Goal: Task Accomplishment & Management: Use online tool/utility

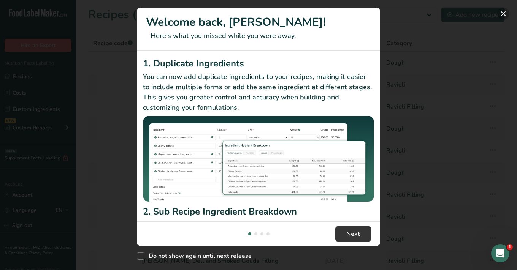
click at [502, 17] on button "New Features" at bounding box center [503, 14] width 12 height 12
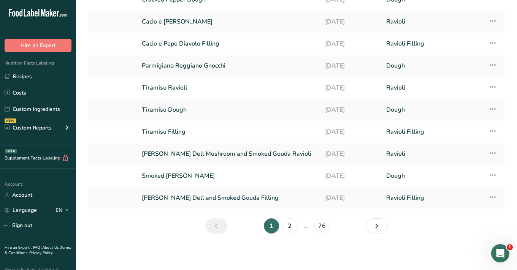
scroll to position [63, 0]
click at [286, 227] on link "2" at bounding box center [289, 226] width 15 height 15
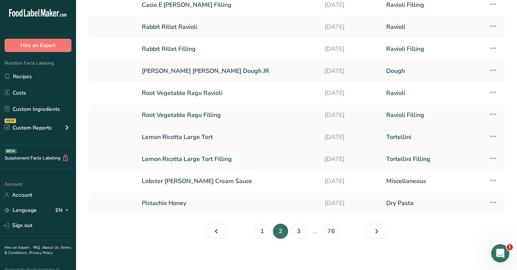
scroll to position [59, 0]
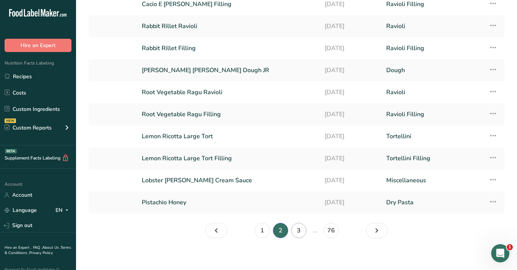
click at [297, 227] on link "3" at bounding box center [298, 230] width 15 height 15
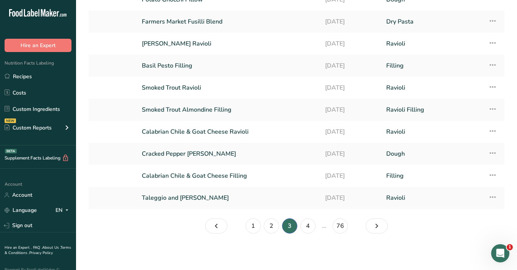
scroll to position [63, 0]
click at [309, 227] on link "4" at bounding box center [307, 226] width 15 height 15
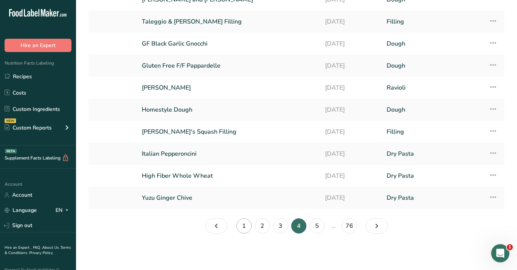
scroll to position [63, 0]
click at [240, 229] on link "1" at bounding box center [243, 226] width 15 height 15
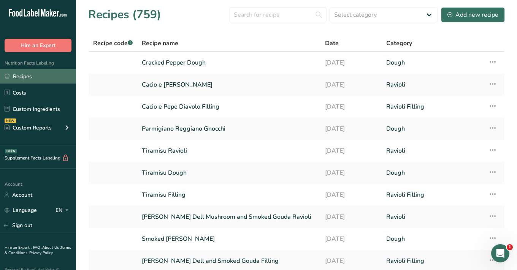
click at [21, 76] on link "Recipes" at bounding box center [38, 76] width 76 height 14
click at [477, 16] on div "Add new recipe" at bounding box center [472, 14] width 51 height 9
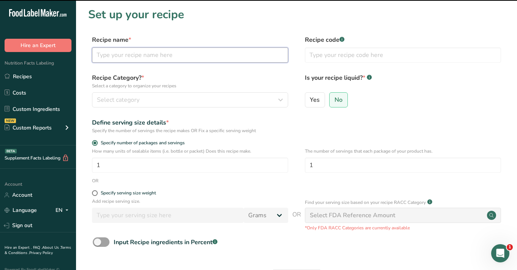
click at [127, 55] on input "text" at bounding box center [190, 55] width 196 height 15
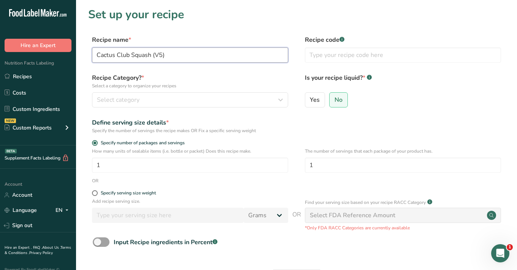
click at [151, 55] on input "Cactus Club Squash (V5)" at bounding box center [190, 55] width 196 height 15
type input "Cactus Club Squash Ravioli Filling (V5)"
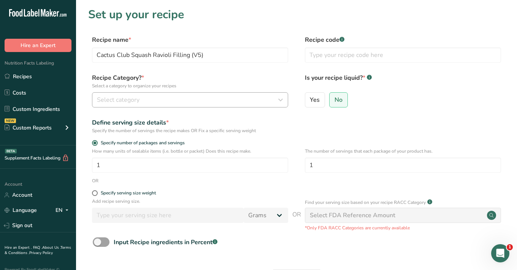
click at [132, 97] on span "Select category" at bounding box center [118, 99] width 43 height 9
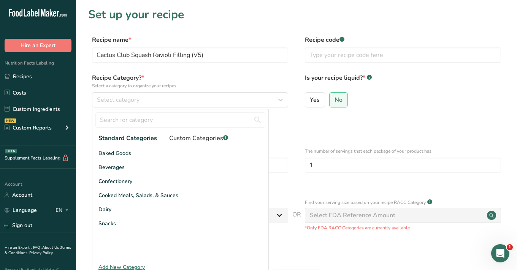
click at [195, 141] on span "Custom Categories .a-a{fill:#347362;}.b-a{fill:#fff;}" at bounding box center [198, 138] width 59 height 9
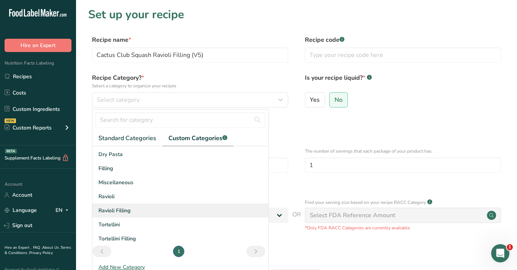
scroll to position [13, 0]
click at [120, 210] on span "Ravioli Filling" at bounding box center [114, 211] width 32 height 8
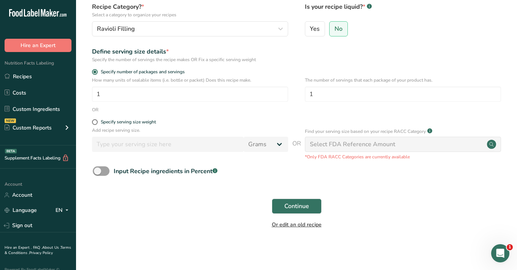
scroll to position [71, 0]
click at [292, 206] on span "Continue" at bounding box center [296, 206] width 25 height 9
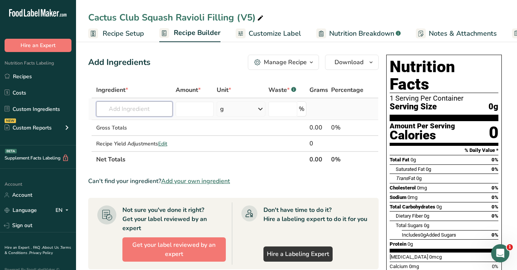
click at [138, 109] on input "text" at bounding box center [134, 108] width 76 height 15
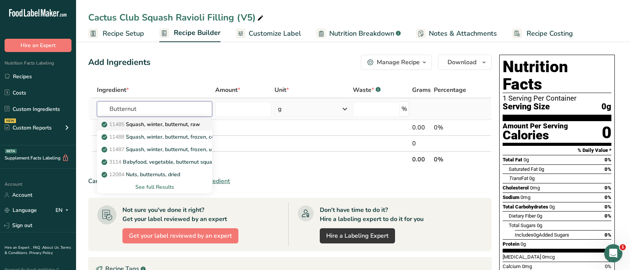
type input "Butternut"
click at [187, 123] on p "11485 Squash, winter, butternut, raw" at bounding box center [151, 124] width 97 height 8
type input "Squash, winter, butternut, raw"
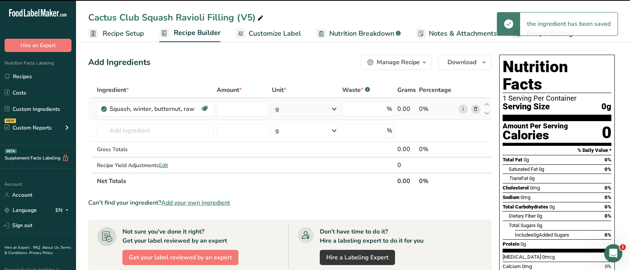
type input "0"
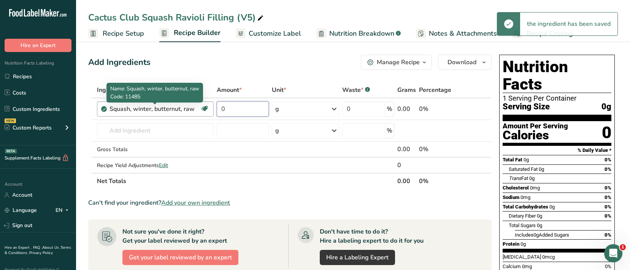
drag, startPoint x: 232, startPoint y: 110, endPoint x: 193, endPoint y: 110, distance: 38.8
click at [193, 110] on tr "Squash, winter, butternut, raw Dairy free Gluten free Vegan Vegetarian Soy free…" at bounding box center [290, 109] width 402 height 22
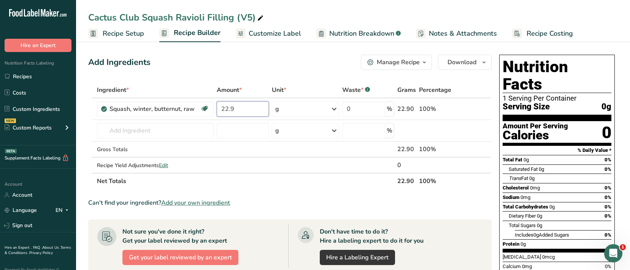
type input "22.9"
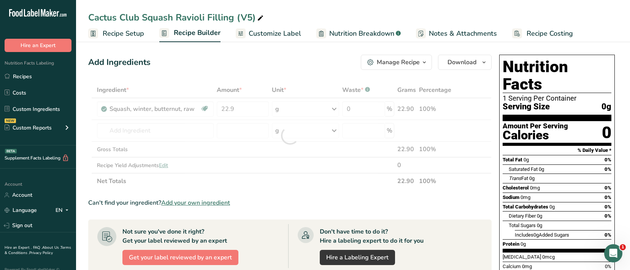
click at [330, 109] on div "Ingredient * Amount * Unit * Waste * .a-a{fill:#347362;}.b-a{fill:#fff;} Grams …" at bounding box center [289, 135] width 403 height 107
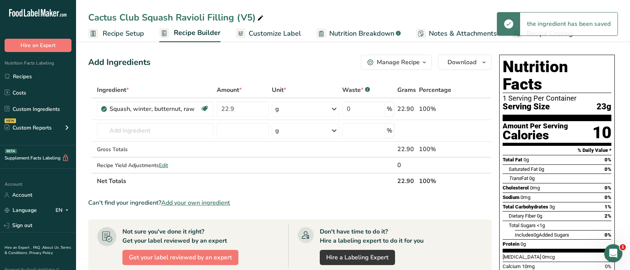
click at [331, 106] on icon at bounding box center [333, 109] width 9 height 14
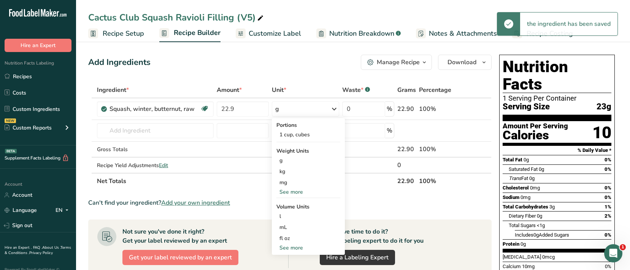
click at [289, 191] on div "See more" at bounding box center [308, 192] width 64 height 8
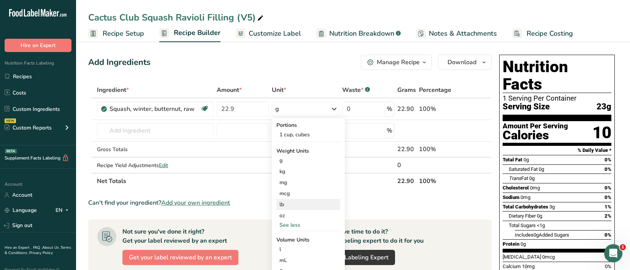
click at [287, 204] on div "lb" at bounding box center [308, 204] width 64 height 11
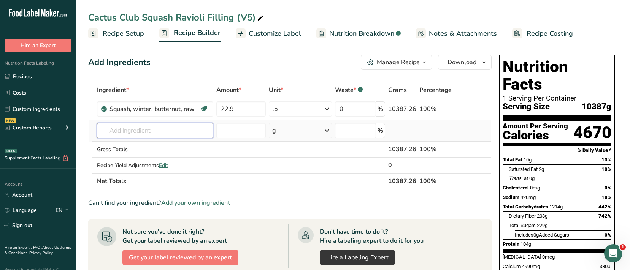
click at [144, 130] on input "text" at bounding box center [155, 130] width 116 height 15
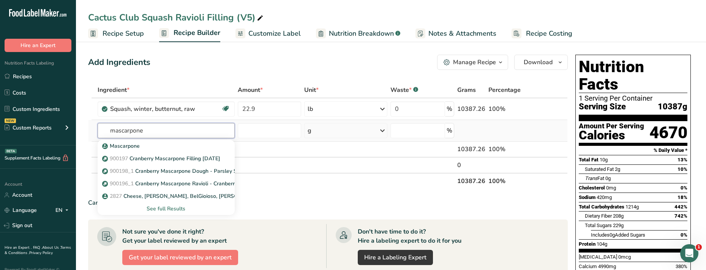
type input "mascarpone"
click at [174, 211] on div "See full Results" at bounding box center [166, 209] width 125 height 8
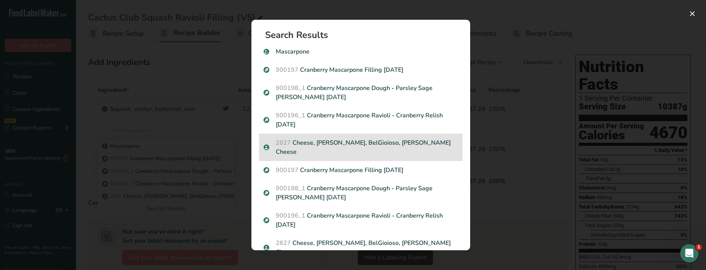
scroll to position [4, 0]
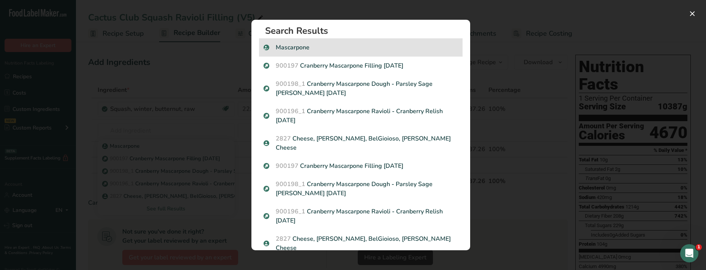
click at [290, 49] on p "Mascarpone" at bounding box center [361, 47] width 195 height 9
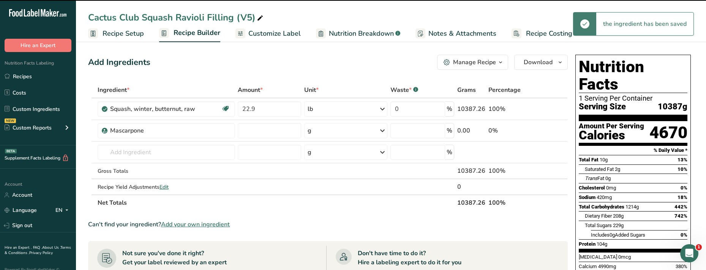
type input "0"
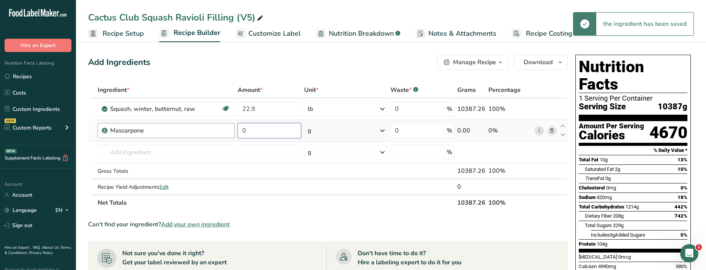
drag, startPoint x: 252, startPoint y: 130, endPoint x: 231, endPoint y: 130, distance: 21.3
click at [231, 130] on tr "Mascarpone 0 g Weight Units g kg mg See more Volume Units l Volume units requir…" at bounding box center [328, 131] width 479 height 22
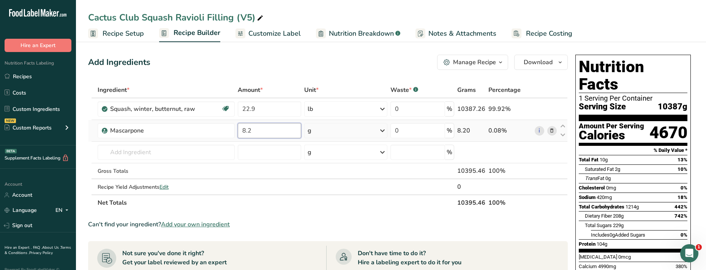
type input "8.2"
click at [350, 135] on div "Ingredient * Amount * Unit * Waste * .a-a{fill:#347362;}.b-a{fill:#fff;} Grams …" at bounding box center [328, 146] width 480 height 129
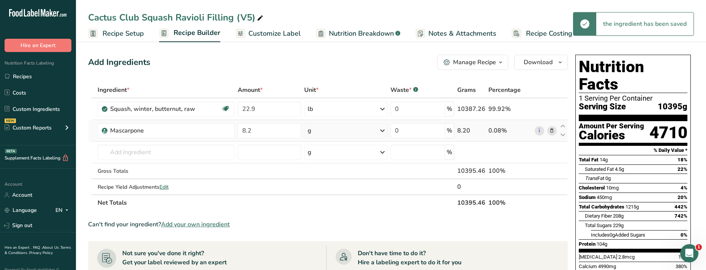
click at [346, 132] on div "g" at bounding box center [346, 130] width 84 height 15
click at [323, 192] on div "See more" at bounding box center [341, 191] width 64 height 8
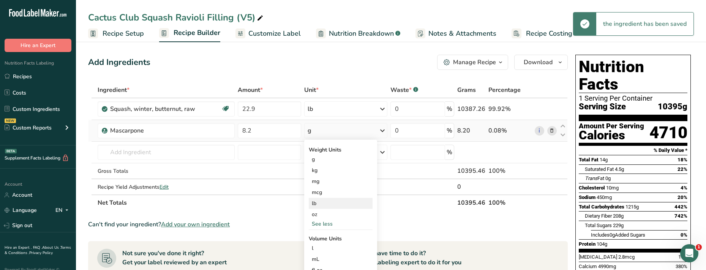
click at [318, 203] on div "lb" at bounding box center [341, 203] width 64 height 11
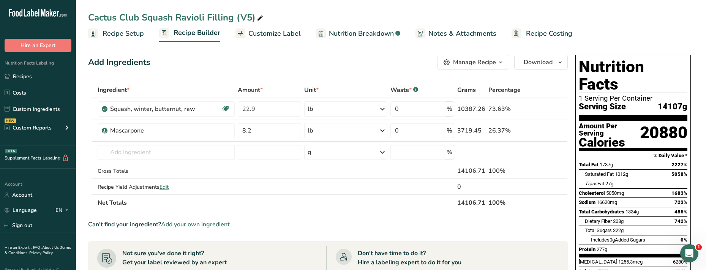
click at [135, 35] on span "Recipe Setup" at bounding box center [123, 34] width 41 height 10
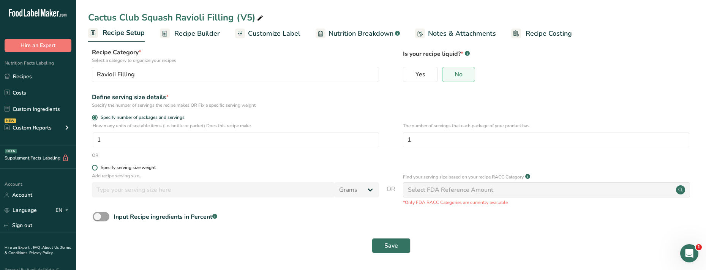
scroll to position [44, 0]
click at [96, 169] on span at bounding box center [95, 168] width 6 height 6
click at [96, 169] on input "Specify serving size weight" at bounding box center [94, 168] width 5 height 5
radio input "true"
radio input "false"
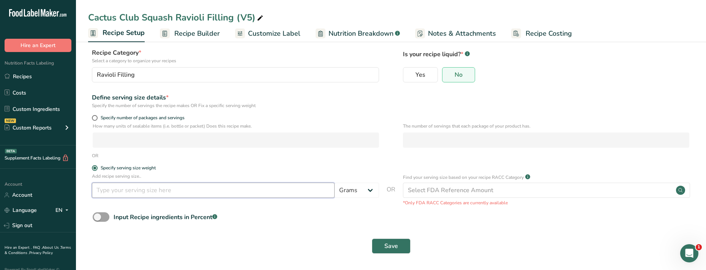
click at [117, 189] on input "number" at bounding box center [213, 190] width 243 height 15
type input "113"
click at [279, 241] on div "Save" at bounding box center [391, 246] width 597 height 15
click at [391, 245] on span "Save" at bounding box center [392, 246] width 14 height 9
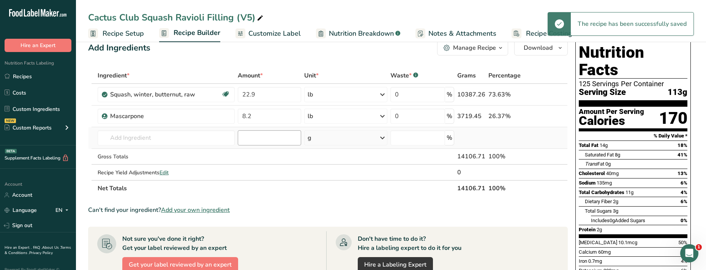
scroll to position [13, 0]
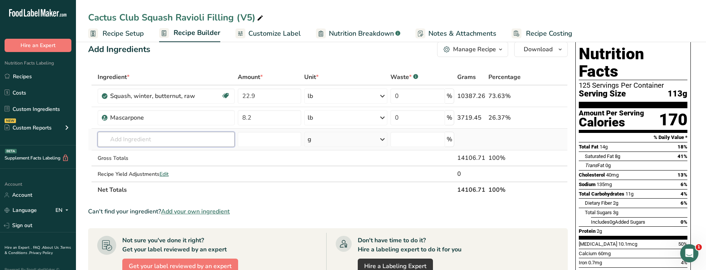
click at [154, 143] on input "text" at bounding box center [166, 139] width 137 height 15
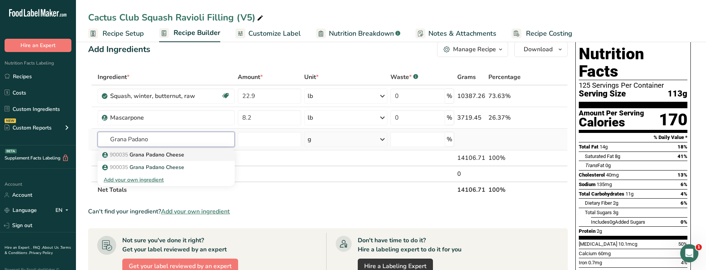
type input "Grana Padano"
click at [160, 155] on p "900035 Grana Padano Cheese" at bounding box center [144, 155] width 81 height 8
type input "Grana Padano Cheese"
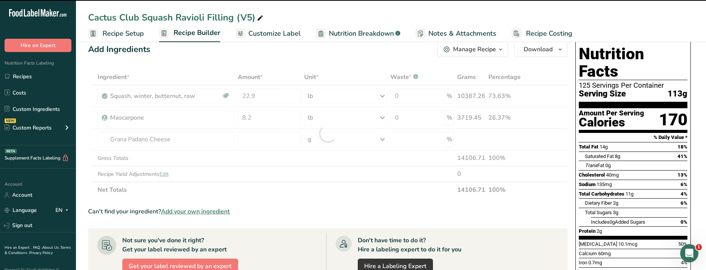
type input "0"
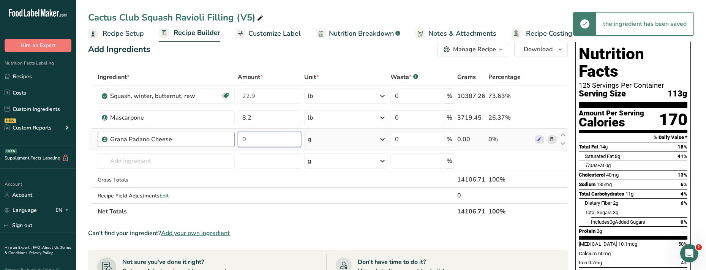
drag, startPoint x: 250, startPoint y: 142, endPoint x: 222, endPoint y: 139, distance: 28.2
click at [222, 139] on tr "Grana Padano Cheese 0 g Weight Units g kg mg See more Volume Units l Volume uni…" at bounding box center [328, 140] width 479 height 22
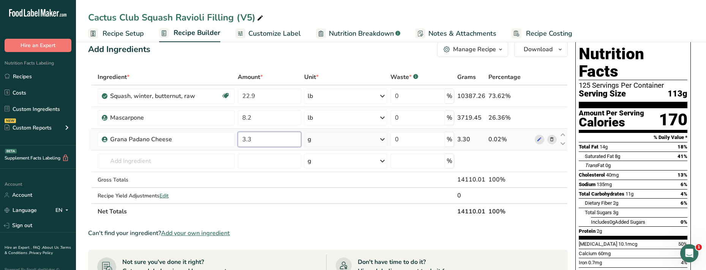
type input "3.3"
click at [369, 136] on div "Ingredient * Amount * Unit * Waste * .a-a{fill:#347362;}.b-a{fill:#fff;} Grams …" at bounding box center [328, 144] width 480 height 150
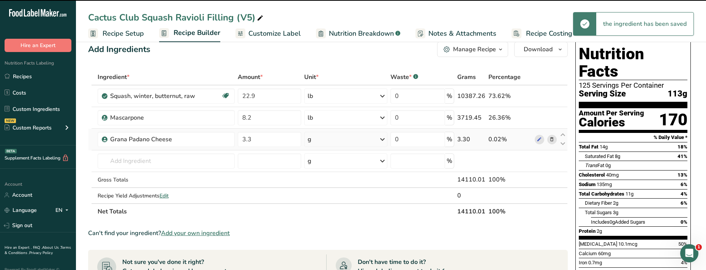
click at [353, 141] on div "g" at bounding box center [346, 139] width 84 height 15
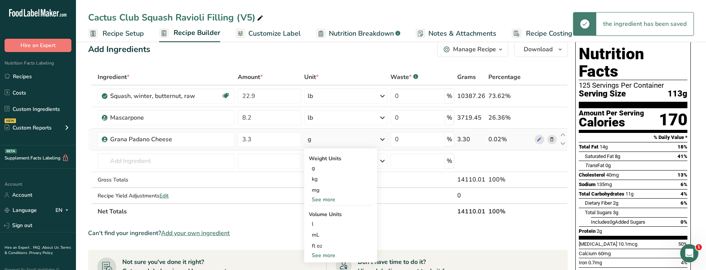
click at [320, 200] on div "See more" at bounding box center [341, 200] width 64 height 8
click at [315, 215] on div "lb" at bounding box center [341, 212] width 64 height 11
click at [138, 158] on input "text" at bounding box center [166, 161] width 137 height 15
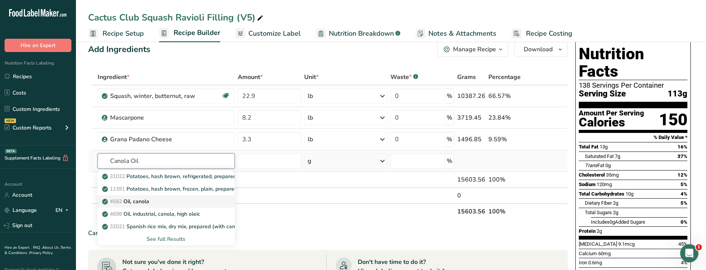
type input "Canola Oil"
click at [145, 200] on p "4582 Oil, canola" at bounding box center [127, 202] width 46 height 8
type input "Oil, canola"
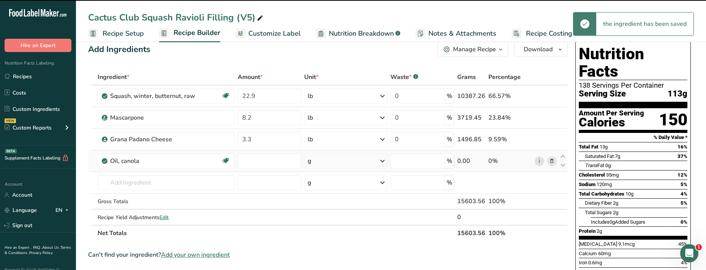
type input "0"
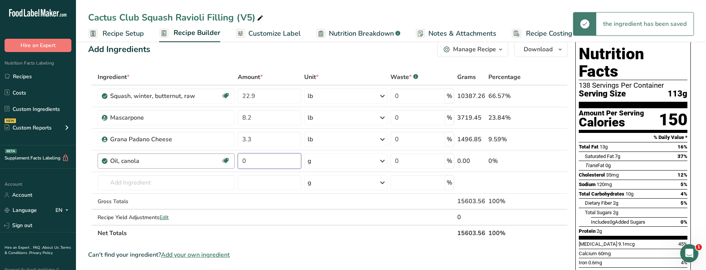
drag, startPoint x: 252, startPoint y: 160, endPoint x: 226, endPoint y: 160, distance: 25.5
click at [226, 160] on tr "Oil, canola Source of Omega 3 Dairy free Gluten free Vegan Vegetarian Soy free …" at bounding box center [328, 161] width 479 height 22
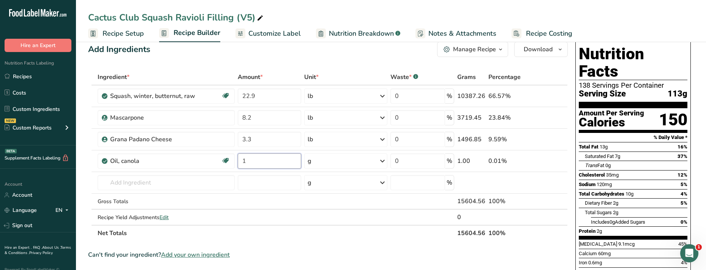
type input "1"
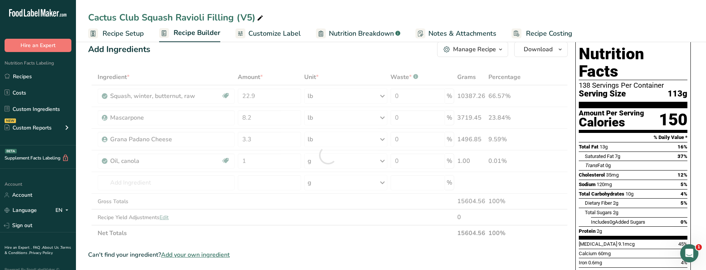
click at [325, 158] on div "Ingredient * Amount * Unit * Waste * .a-a{fill:#347362;}.b-a{fill:#fff;} Grams …" at bounding box center [328, 155] width 480 height 172
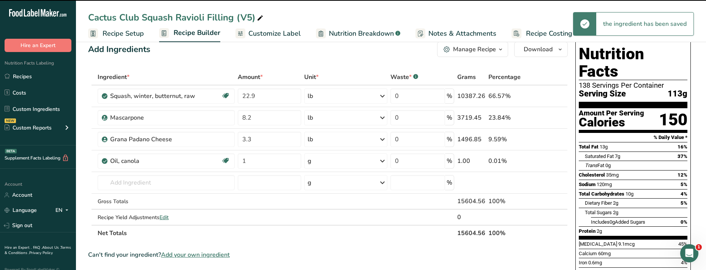
click at [320, 166] on div "g" at bounding box center [346, 161] width 84 height 15
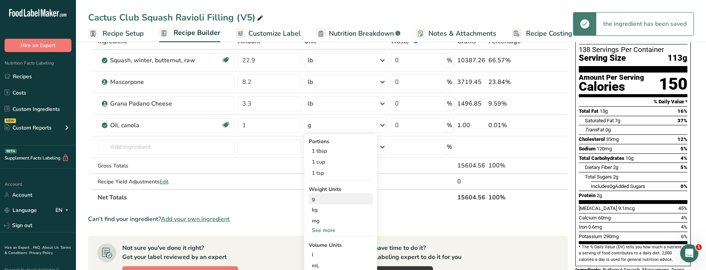
scroll to position [53, 0]
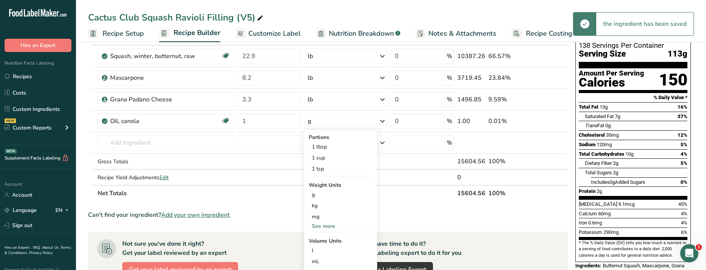
click at [324, 228] on div "See more" at bounding box center [341, 226] width 64 height 8
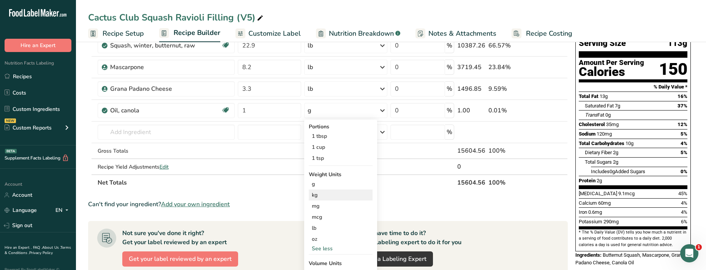
scroll to position [68, 0]
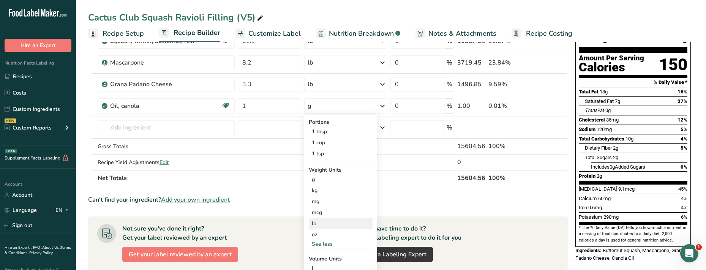
click at [322, 226] on div "lb" at bounding box center [341, 223] width 64 height 11
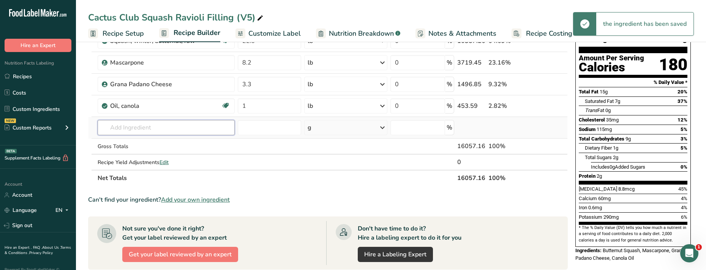
click at [153, 128] on input "text" at bounding box center [166, 127] width 137 height 15
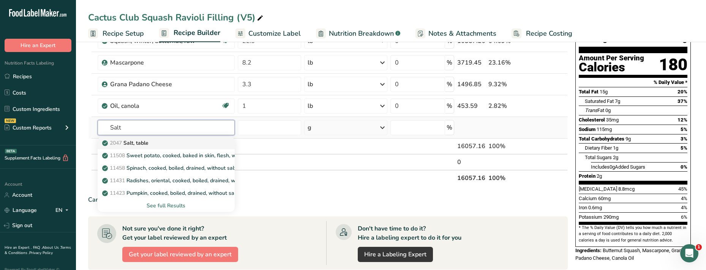
type input "Salt"
click at [154, 144] on div "2047 Salt, table" at bounding box center [160, 143] width 113 height 8
type input "Salt, table"
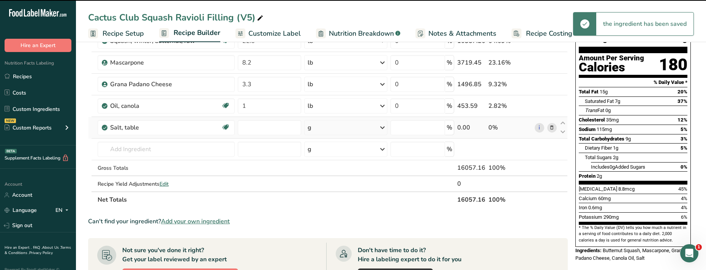
type input "0"
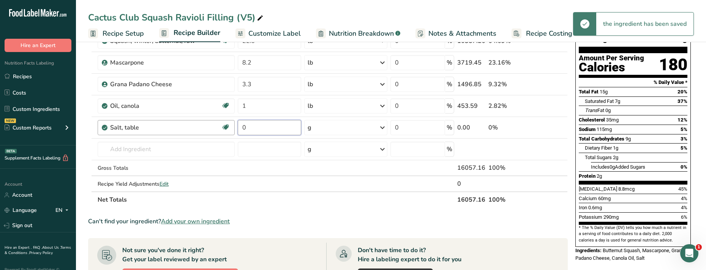
drag, startPoint x: 252, startPoint y: 129, endPoint x: 229, endPoint y: 127, distance: 22.9
click at [229, 127] on tr "Salt, table Dairy free Gluten free Vegan Vegetarian Soy free 0 g Portions 1 tsp…" at bounding box center [328, 128] width 479 height 22
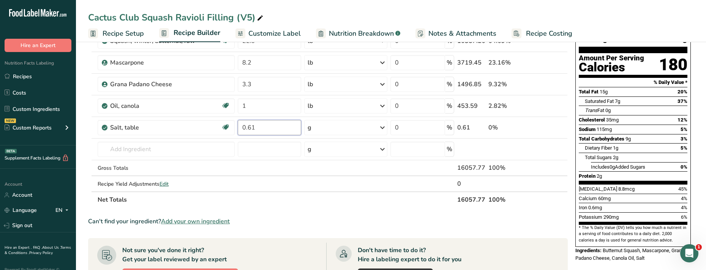
type input "0.61"
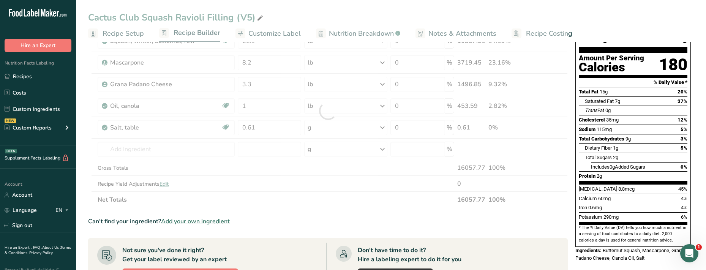
click at [318, 129] on div "Ingredient * Amount * Unit * Waste * .a-a{fill:#347362;}.b-a{fill:#fff;} Grams …" at bounding box center [328, 111] width 480 height 194
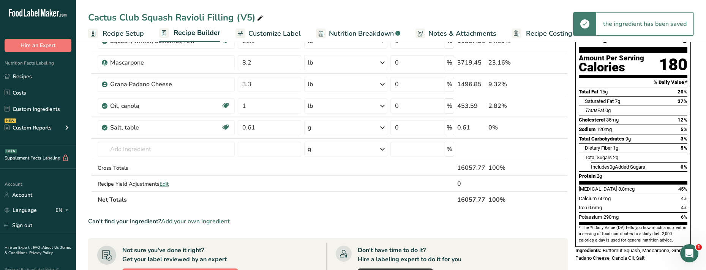
click at [316, 128] on div "g" at bounding box center [346, 127] width 84 height 15
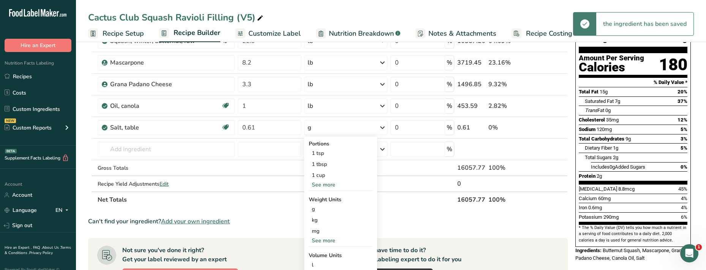
click at [320, 239] on div "See more" at bounding box center [341, 241] width 64 height 8
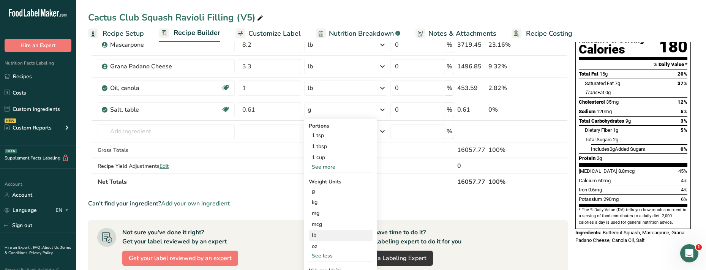
click at [317, 232] on div "lb" at bounding box center [341, 235] width 64 height 11
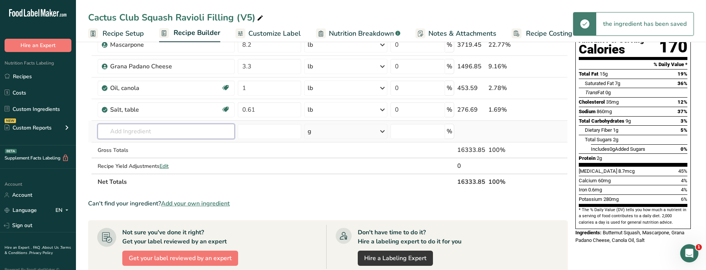
click at [131, 130] on input "text" at bounding box center [166, 131] width 137 height 15
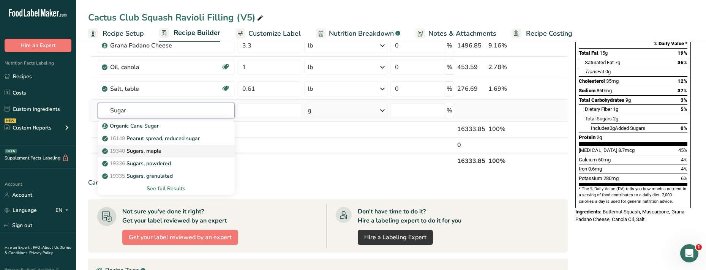
scroll to position [107, 0]
type input "Sugar"
click at [158, 187] on div "See full Results" at bounding box center [166, 188] width 125 height 8
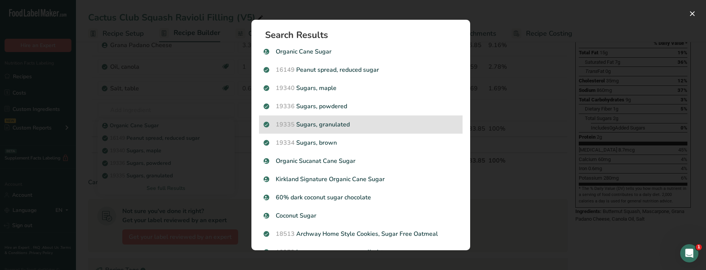
scroll to position [0, 0]
click at [317, 125] on p "19335 [GEOGRAPHIC_DATA], granulated" at bounding box center [361, 124] width 195 height 9
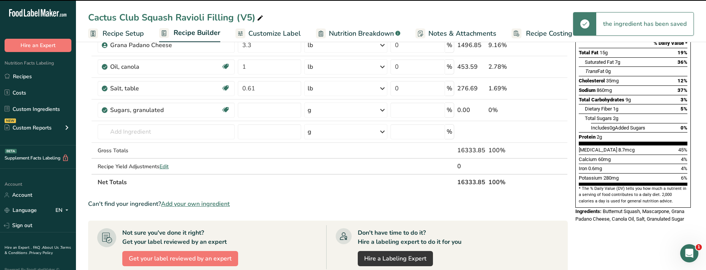
type input "0"
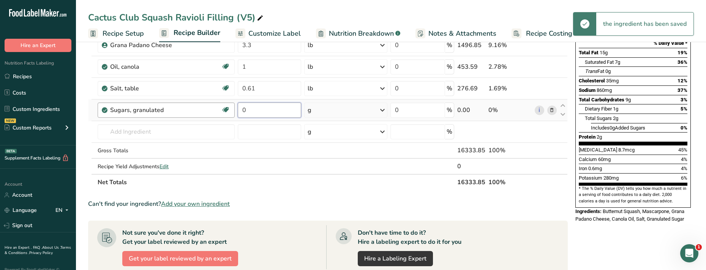
drag, startPoint x: 251, startPoint y: 111, endPoint x: 234, endPoint y: 111, distance: 16.3
click at [234, 111] on tr "Sugars, granulated Dairy free Gluten free Vegan Vegetarian Soy free 0 g Portion…" at bounding box center [328, 111] width 479 height 22
type input "0.5"
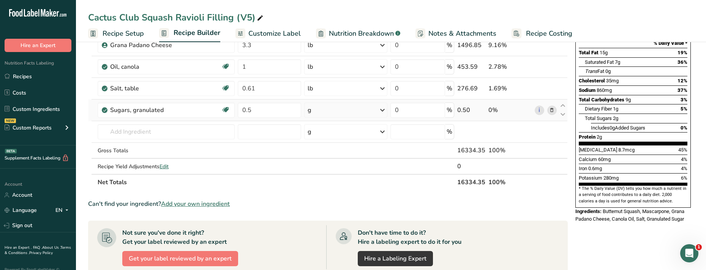
click at [334, 109] on div "Ingredient * Amount * Unit * Waste * .a-a{fill:#347362;}.b-a{fill:#fff;} Grams …" at bounding box center [328, 82] width 480 height 215
click at [332, 110] on div "g" at bounding box center [346, 110] width 84 height 15
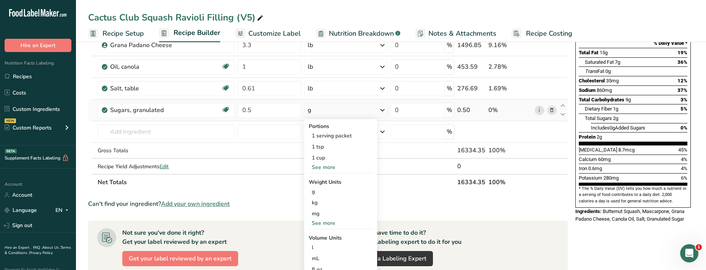
click at [322, 223] on div "See more" at bounding box center [341, 223] width 64 height 8
click at [318, 234] on div "lb" at bounding box center [341, 235] width 64 height 11
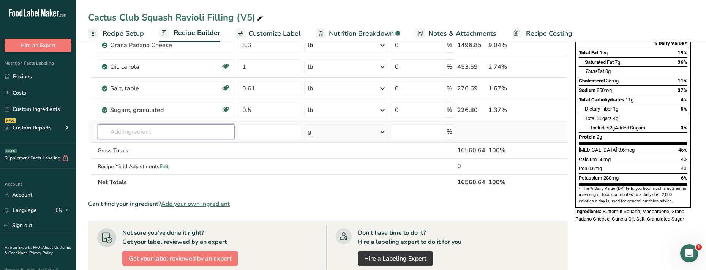
click at [132, 135] on input "text" at bounding box center [166, 131] width 137 height 15
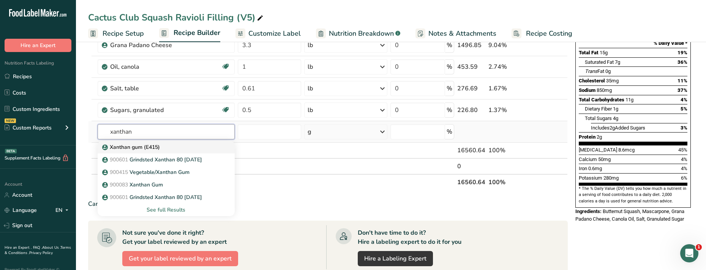
type input "xanthan"
click at [131, 148] on p "Xanthan gum (E415)" at bounding box center [132, 147] width 56 height 8
type input "Xanthan gum (E415)"
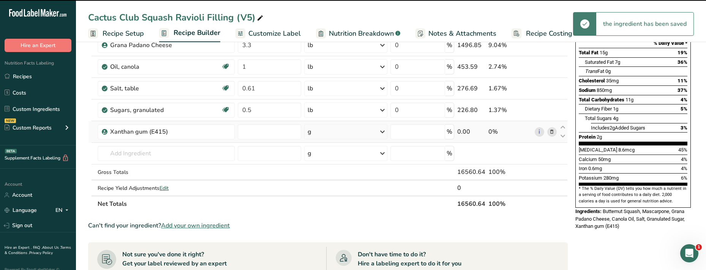
type input "0"
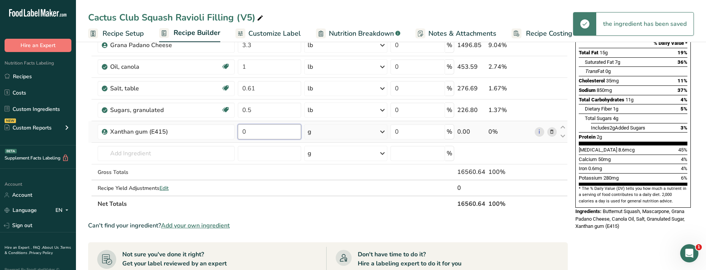
click at [255, 129] on input "0" at bounding box center [269, 131] width 63 height 15
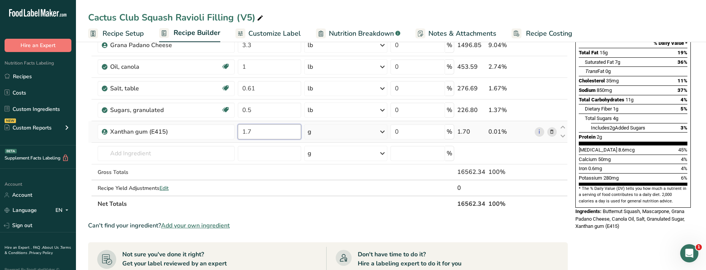
type input "1.7"
click at [325, 132] on div "Ingredient * Amount * Unit * Waste * .a-a{fill:#347362;}.b-a{fill:#fff;} Grams …" at bounding box center [328, 93] width 480 height 237
click at [379, 131] on div "g" at bounding box center [346, 131] width 84 height 15
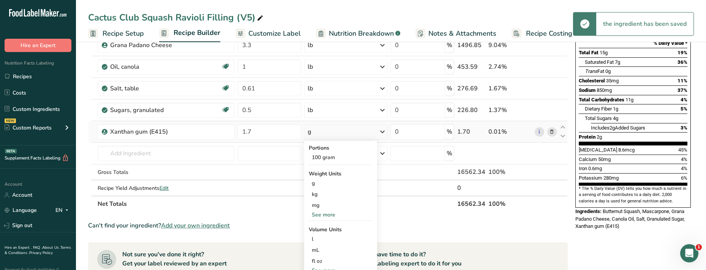
click at [319, 216] on div "See more" at bounding box center [341, 215] width 64 height 8
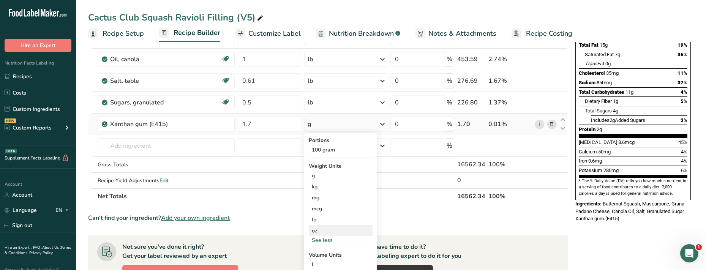
click at [320, 230] on div "oz" at bounding box center [341, 230] width 64 height 11
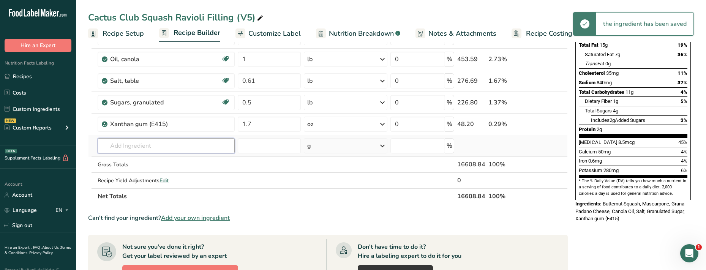
click at [133, 143] on input "text" at bounding box center [166, 145] width 137 height 15
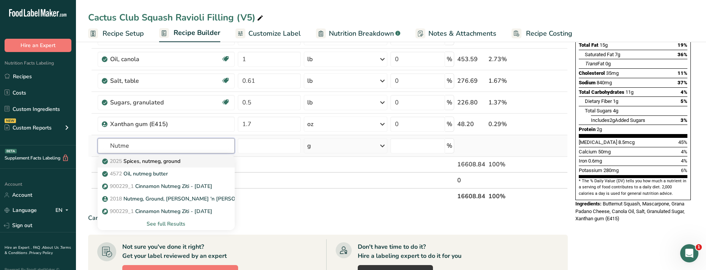
type input "Nutme"
click at [140, 162] on p "2025 Spices, nutmeg, ground" at bounding box center [142, 161] width 77 height 8
type input "Spices, nutmeg, ground"
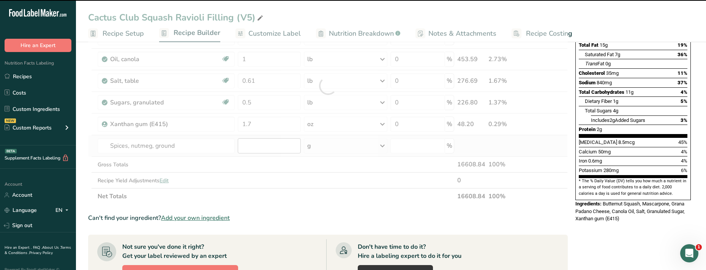
type input "0"
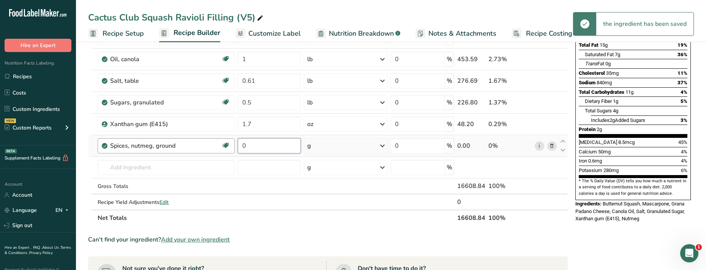
drag, startPoint x: 257, startPoint y: 146, endPoint x: 225, endPoint y: 146, distance: 31.2
click at [225, 146] on tr "Spices, nutmeg, ground Source of Antioxidants Dairy free Gluten free Vegan Vege…" at bounding box center [328, 146] width 479 height 22
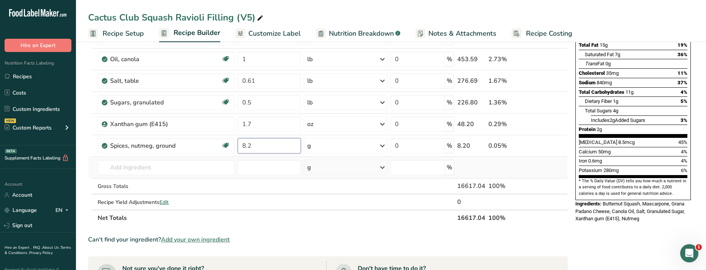
type input "8.2"
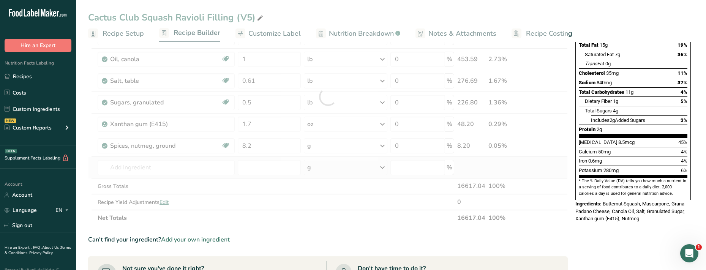
click at [477, 165] on div "Ingredient * Amount * Unit * Waste * .a-a{fill:#347362;}.b-a{fill:#fff;} Grams …" at bounding box center [328, 96] width 480 height 259
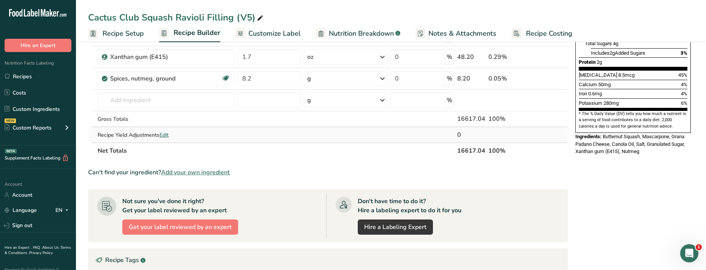
scroll to position [182, 0]
click at [263, 38] on span "Customize Label" at bounding box center [275, 34] width 52 height 10
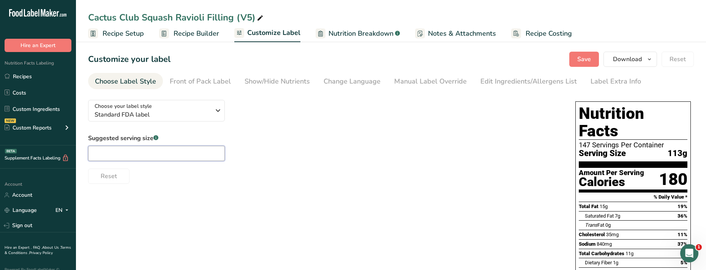
click at [128, 148] on input "text" at bounding box center [156, 153] width 137 height 15
type input "4 oz."
click at [157, 182] on div "Reset" at bounding box center [324, 175] width 472 height 18
click at [516, 59] on button "Save" at bounding box center [585, 59] width 30 height 15
click at [27, 78] on link "Recipes" at bounding box center [38, 76] width 76 height 14
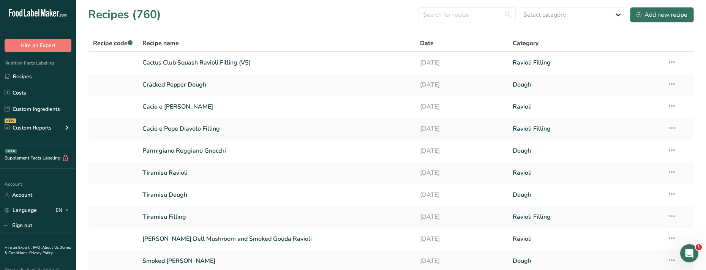
click at [516, 17] on div "Add new recipe" at bounding box center [662, 14] width 51 height 9
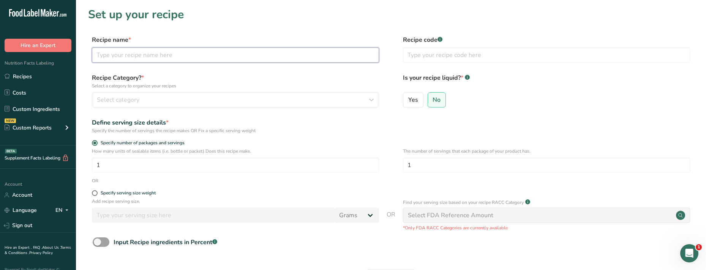
click at [120, 54] on input "text" at bounding box center [235, 55] width 287 height 15
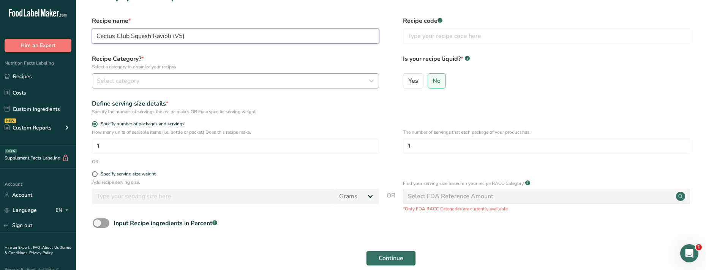
type input "Cactus Club Squash Ravioli (V5)"
click at [130, 82] on span "Select category" at bounding box center [118, 80] width 43 height 9
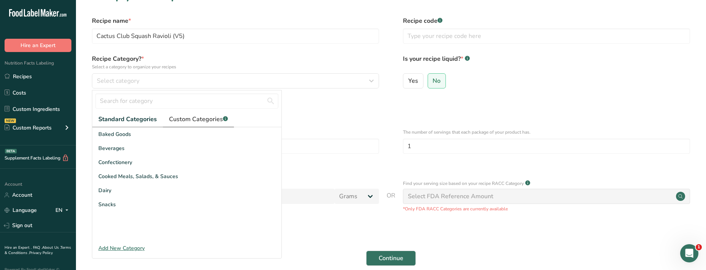
click at [192, 122] on span "Custom Categories .a-a{fill:#347362;}.b-a{fill:#fff;}" at bounding box center [198, 119] width 59 height 9
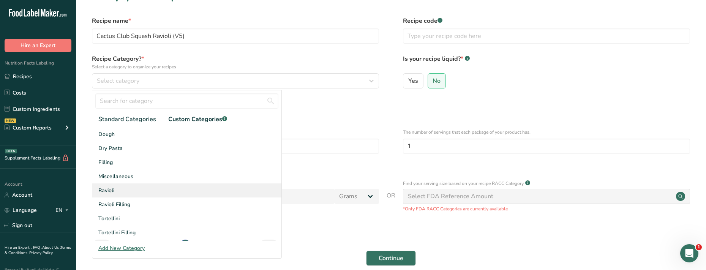
click at [119, 192] on div "Ravioli" at bounding box center [186, 191] width 189 height 14
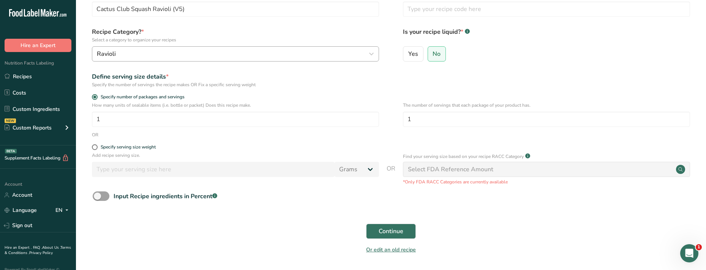
scroll to position [55, 0]
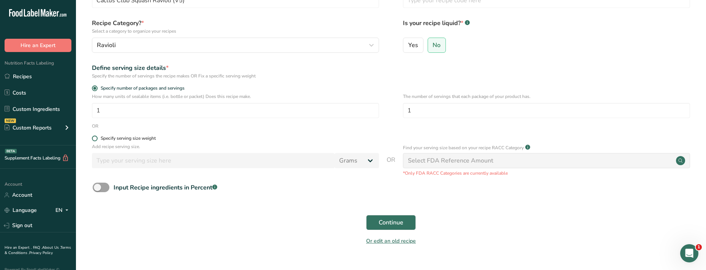
click at [95, 140] on span at bounding box center [95, 139] width 6 height 6
click at [95, 140] on input "Specify serving size weight" at bounding box center [94, 138] width 5 height 5
radio input "true"
radio input "false"
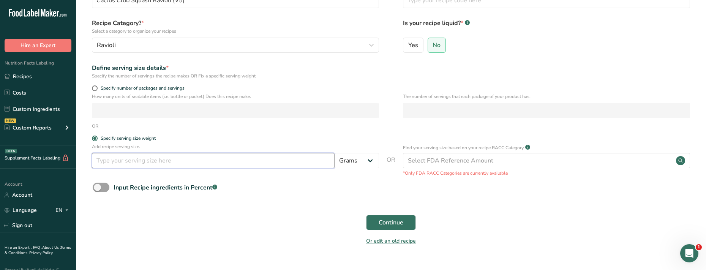
click at [136, 164] on input "number" at bounding box center [213, 160] width 243 height 15
type input "113"
click at [239, 209] on form "Recipe name * Cactus Club Squash Ravioli (V5) Recipe code .a-a{fill:#347362;}.b…" at bounding box center [391, 115] width 606 height 269
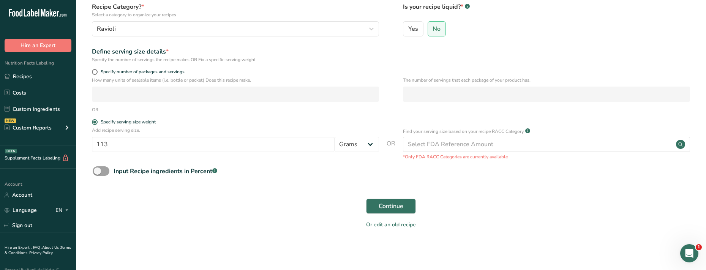
scroll to position [71, 0]
click at [385, 207] on span "Continue" at bounding box center [391, 206] width 25 height 9
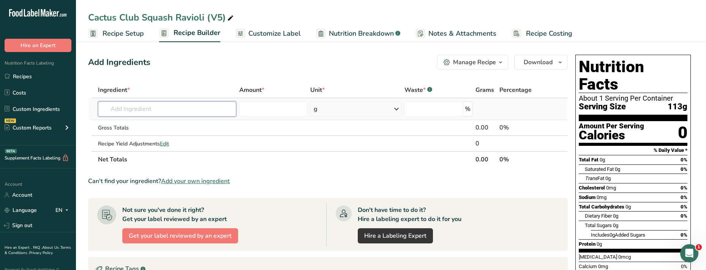
click at [146, 108] on input "text" at bounding box center [167, 108] width 139 height 15
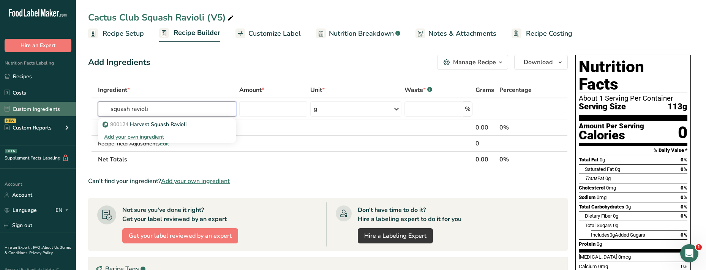
drag, startPoint x: 169, startPoint y: 110, endPoint x: 74, endPoint y: 106, distance: 94.4
click at [74, 106] on div ".a-20{fill:#fff;} Hire an Expert Nutrition Facts Labeling Recipes Costs Custom …" at bounding box center [353, 224] width 706 height 449
type input "cactus"
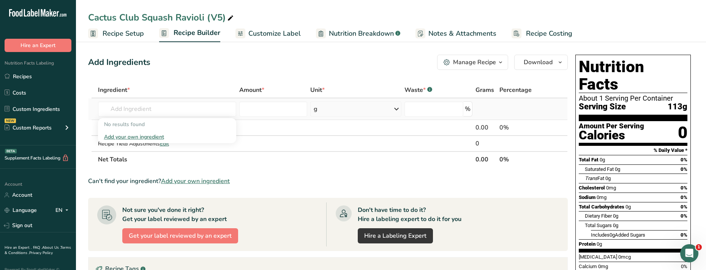
click at [132, 139] on div "Add your own ingredient" at bounding box center [167, 137] width 127 height 8
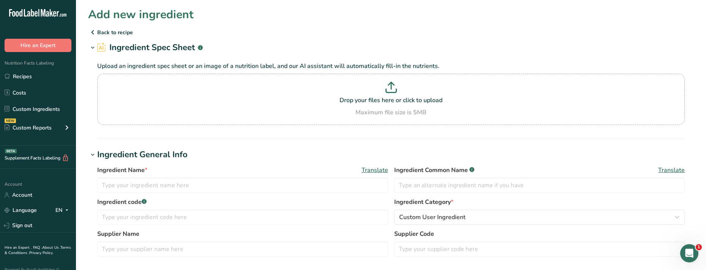
click at [95, 32] on icon at bounding box center [92, 32] width 9 height 14
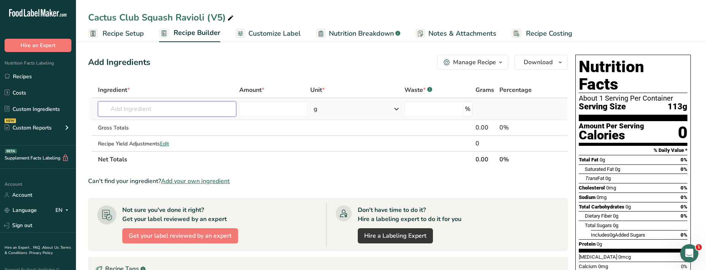
click at [139, 107] on input "text" at bounding box center [167, 108] width 139 height 15
drag, startPoint x: 149, startPoint y: 111, endPoint x: 83, endPoint y: 101, distance: 66.6
click at [83, 101] on section "Add Ingredients Manage Recipe Delete Recipe Duplicate Recipe Scale Recipe Save …" at bounding box center [391, 244] width 630 height 409
type input "V5"
drag, startPoint x: 140, startPoint y: 109, endPoint x: 57, endPoint y: 108, distance: 83.2
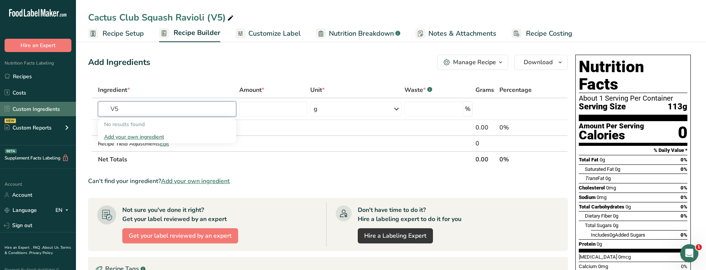
click at [57, 108] on div ".a-20{fill:#fff;} Hire an Expert Nutrition Facts Labeling Recipes Costs Custom …" at bounding box center [353, 224] width 706 height 449
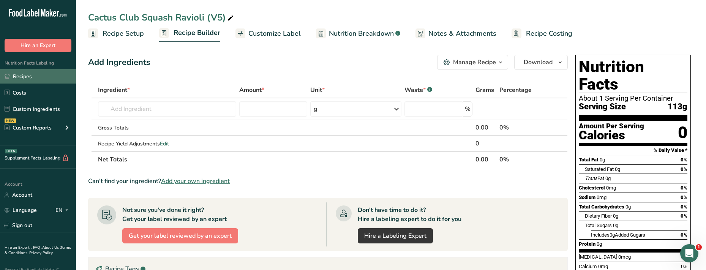
click at [18, 75] on link "Recipes" at bounding box center [38, 76] width 76 height 14
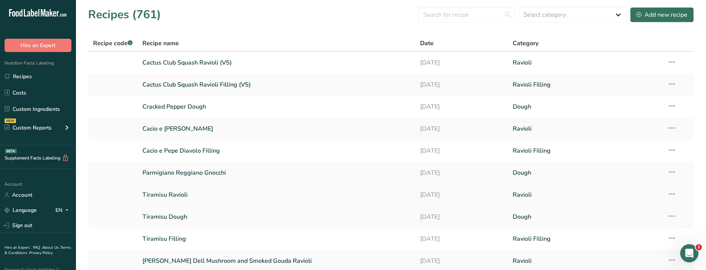
click at [167, 195] on link "Tiramisu Ravioli" at bounding box center [277, 195] width 269 height 16
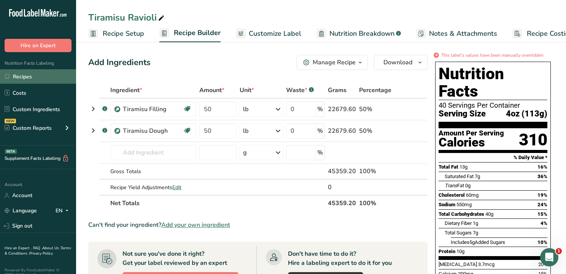
click at [22, 78] on link "Recipes" at bounding box center [38, 76] width 76 height 14
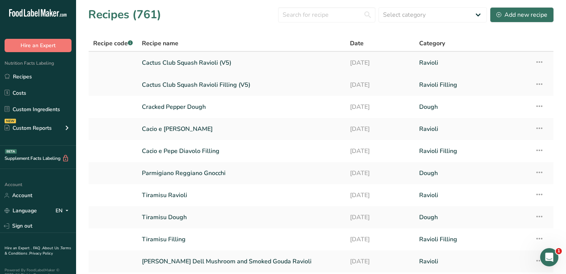
click at [182, 63] on link "Cactus Club Squash Ravioli (V5)" at bounding box center [241, 63] width 199 height 16
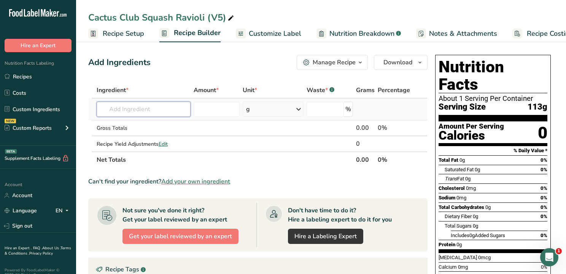
click at [128, 113] on input "text" at bounding box center [144, 108] width 94 height 15
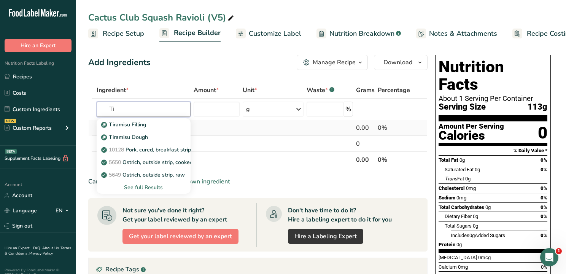
type input "T"
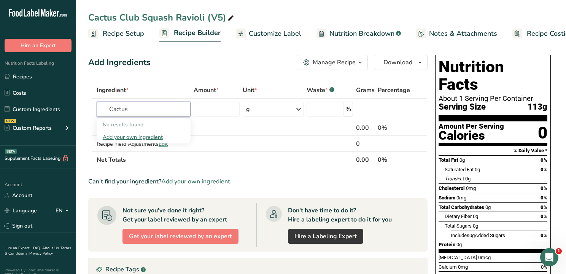
type input "Cactus"
click at [246, 168] on section "Ingredient * Amount * Unit * Waste * .a-a{fill:#347362;}.b-a{fill:#fff;} Grams …" at bounding box center [257, 257] width 339 height 350
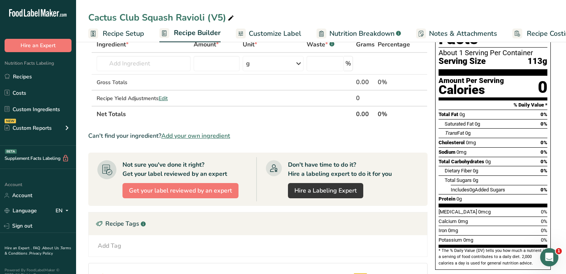
scroll to position [44, 0]
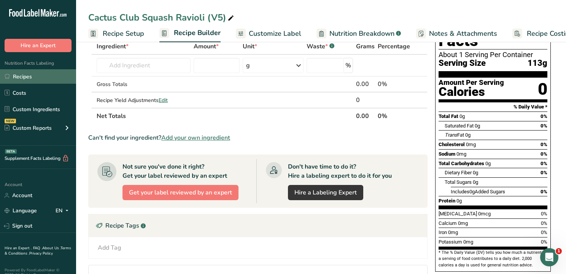
click at [31, 77] on link "Recipes" at bounding box center [38, 76] width 76 height 14
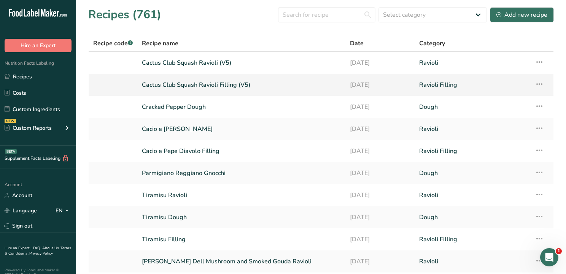
click at [177, 84] on link "Cactus Club Squash Ravioli Filling (V5)" at bounding box center [241, 85] width 199 height 16
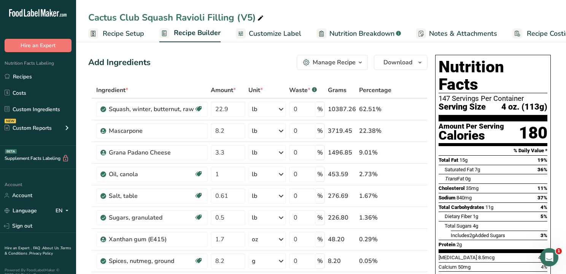
click at [272, 33] on span "Customize Label" at bounding box center [275, 34] width 52 height 10
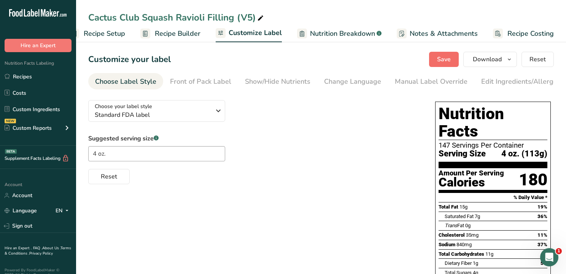
click at [453, 59] on button "Save" at bounding box center [444, 59] width 30 height 15
click at [30, 76] on link "Recipes" at bounding box center [38, 76] width 76 height 14
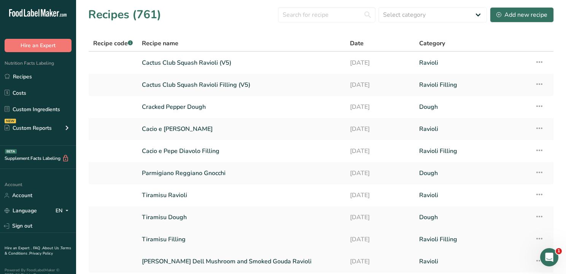
click at [165, 237] on link "Tiramisu Filling" at bounding box center [241, 239] width 199 height 16
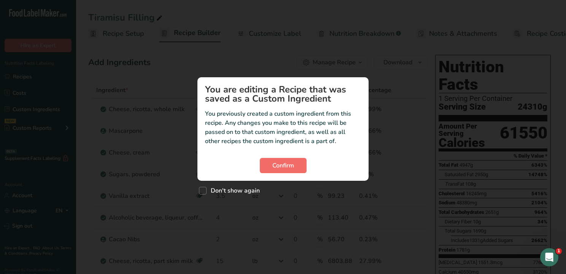
click at [287, 167] on span "Confirm" at bounding box center [283, 165] width 22 height 9
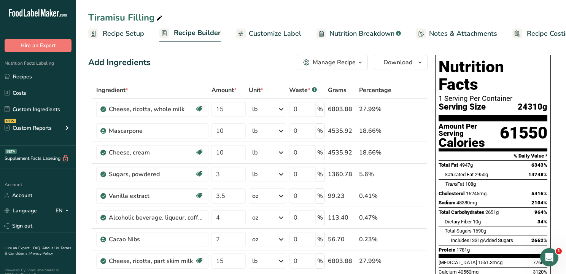
click at [129, 35] on span "Recipe Setup" at bounding box center [123, 34] width 41 height 10
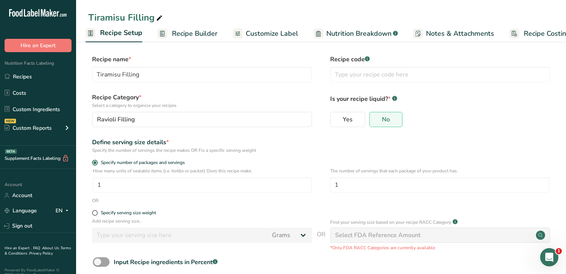
click at [197, 35] on span "Recipe Builder" at bounding box center [195, 34] width 46 height 10
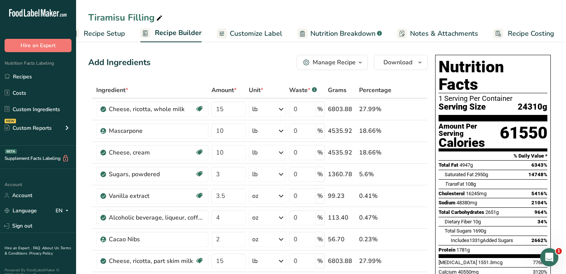
click at [246, 35] on span "Customize Label" at bounding box center [256, 34] width 52 height 10
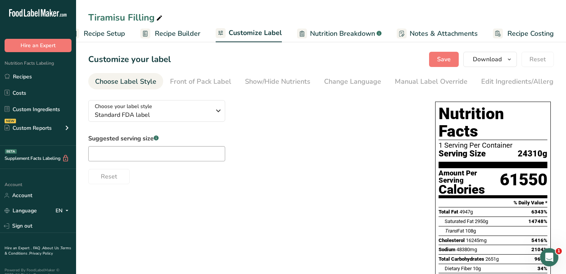
click at [347, 33] on span "Nutrition Breakdown" at bounding box center [342, 34] width 65 height 10
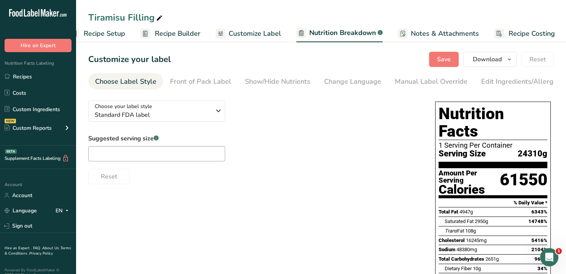
select select "Calories"
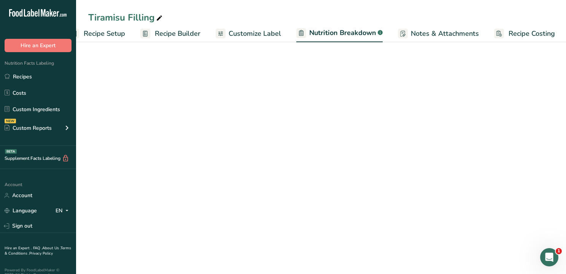
scroll to position [0, 20]
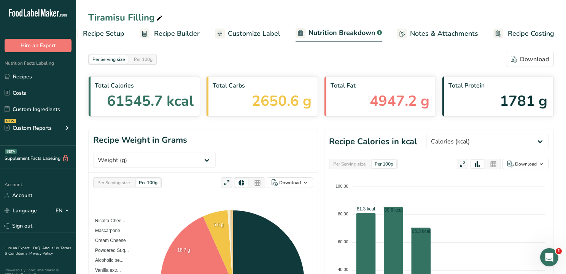
click at [428, 34] on span "Notes & Attachments" at bounding box center [444, 34] width 68 height 10
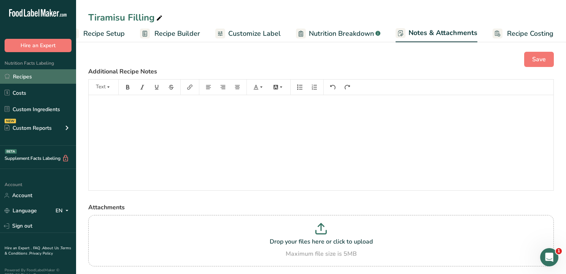
click at [27, 76] on link "Recipes" at bounding box center [38, 76] width 76 height 14
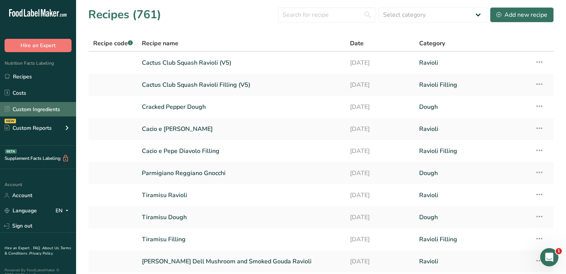
click at [38, 112] on link "Custom Ingredients" at bounding box center [38, 109] width 76 height 14
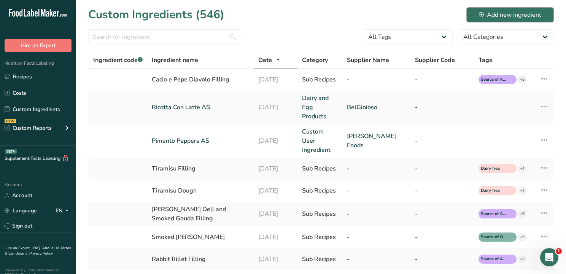
click at [493, 14] on div "Add new ingredient" at bounding box center [509, 14] width 62 height 9
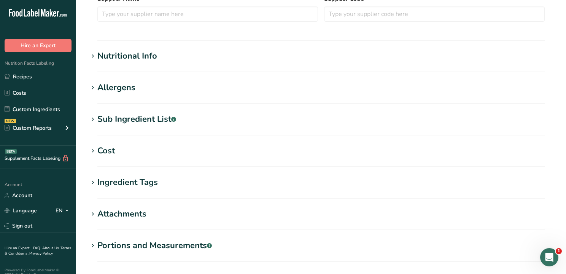
scroll to position [231, 0]
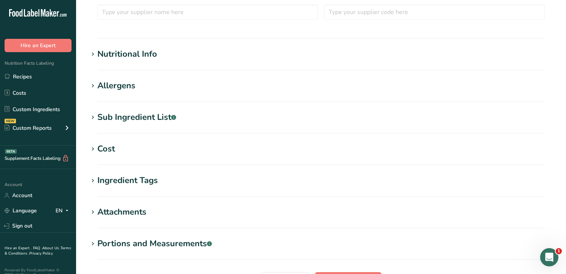
click at [92, 116] on icon at bounding box center [92, 117] width 7 height 11
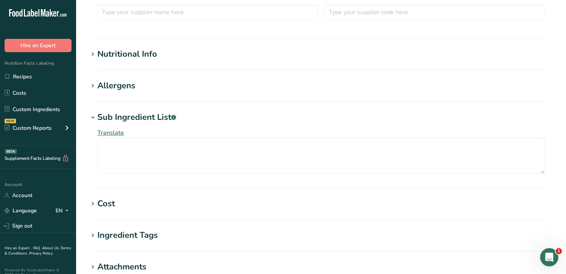
click at [92, 116] on icon at bounding box center [92, 117] width 7 height 11
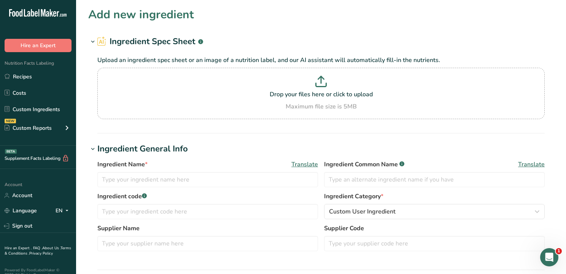
scroll to position [0, 0]
click at [19, 79] on link "Recipes" at bounding box center [38, 76] width 76 height 14
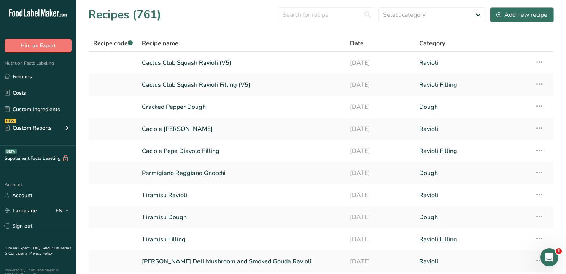
click at [508, 14] on div "Add new recipe" at bounding box center [521, 14] width 51 height 9
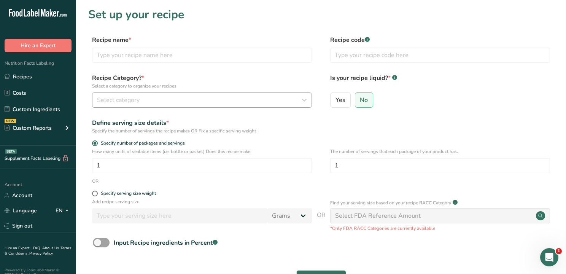
click at [177, 101] on div "Select category" at bounding box center [199, 99] width 205 height 9
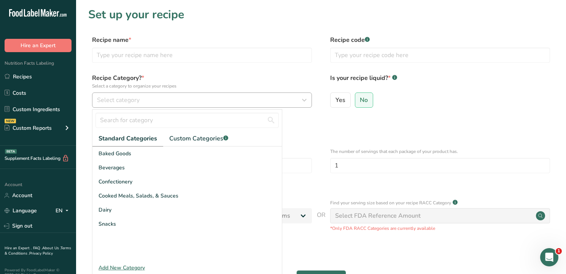
click at [166, 100] on div "Select category" at bounding box center [199, 99] width 205 height 9
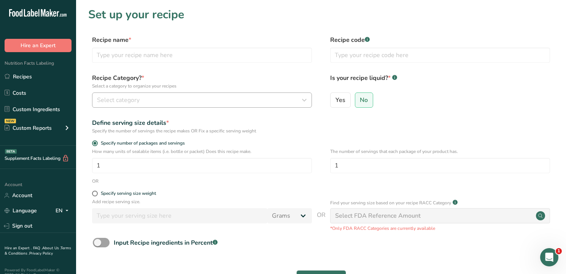
click at [166, 100] on div "Select category" at bounding box center [199, 99] width 205 height 9
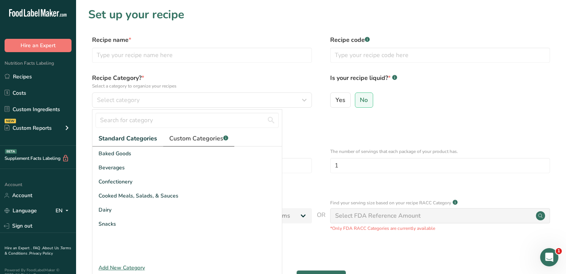
click at [190, 136] on span "Custom Categories .a-a{fill:#347362;}.b-a{fill:#fff;}" at bounding box center [198, 138] width 59 height 9
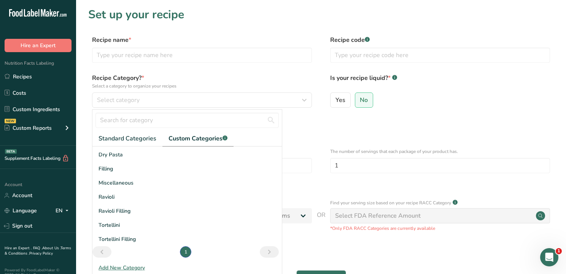
scroll to position [13, 0]
click at [212, 71] on form "Recipe name * Recipe code .a-a{fill:#347362;}.b-a{fill:#fff;} Recipe Category? …" at bounding box center [320, 169] width 465 height 269
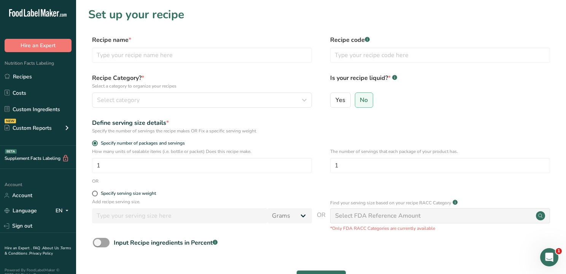
scroll to position [0, 0]
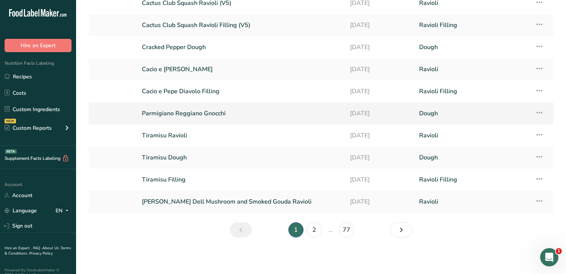
scroll to position [60, 0]
click at [166, 180] on link "Tiramisu Filling" at bounding box center [241, 179] width 199 height 16
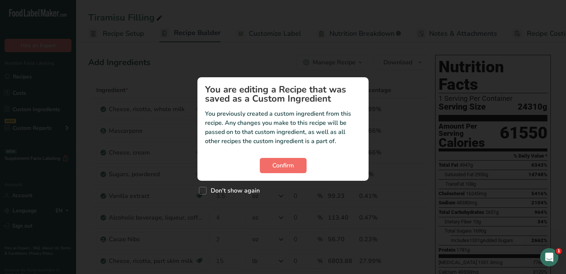
click at [270, 163] on button "Confirm" at bounding box center [283, 165] width 47 height 15
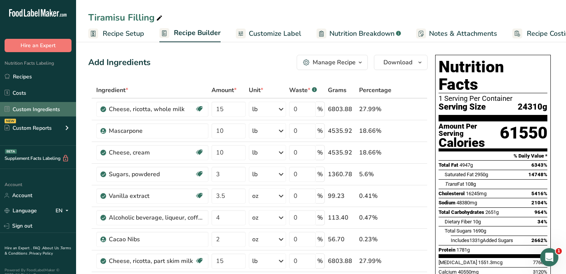
click at [38, 107] on link "Custom Ingredients" at bounding box center [38, 109] width 76 height 14
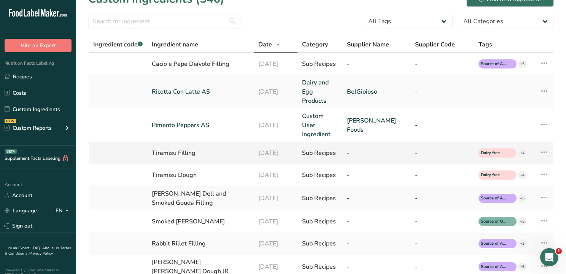
scroll to position [16, 0]
click at [182, 148] on div "Tiramisu Filling" at bounding box center [200, 152] width 97 height 9
click at [205, 148] on div "Tiramisu Filling" at bounding box center [200, 152] width 97 height 9
click at [196, 148] on div "Tiramisu Filling" at bounding box center [200, 152] width 97 height 9
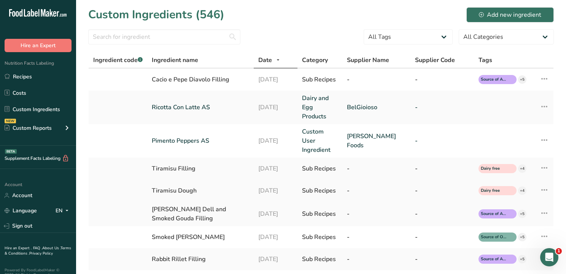
scroll to position [0, 0]
click at [203, 164] on div "Tiramisu Filling" at bounding box center [200, 168] width 97 height 9
click at [516, 161] on icon at bounding box center [543, 168] width 9 height 14
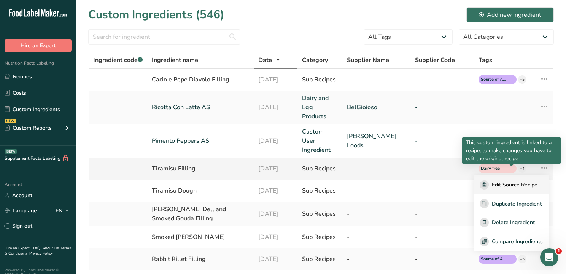
click at [516, 181] on span "Edit Source Recipe" at bounding box center [514, 185] width 46 height 8
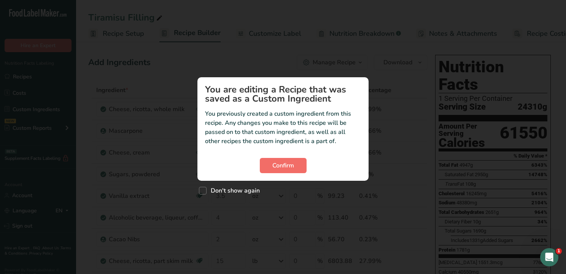
click at [285, 162] on span "Confirm" at bounding box center [283, 165] width 22 height 9
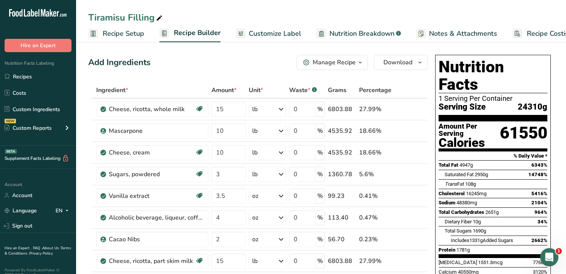
click at [124, 34] on span "Recipe Setup" at bounding box center [123, 34] width 41 height 10
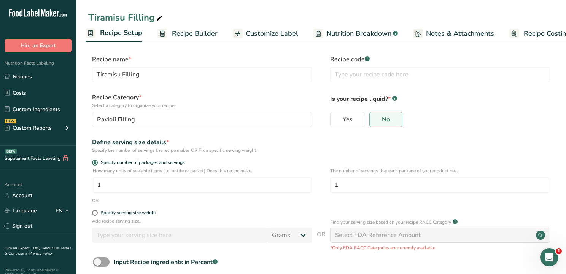
click at [195, 37] on span "Recipe Builder" at bounding box center [195, 34] width 46 height 10
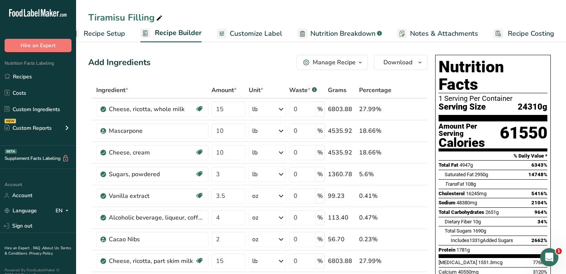
click at [241, 35] on span "Customize Label" at bounding box center [256, 34] width 52 height 10
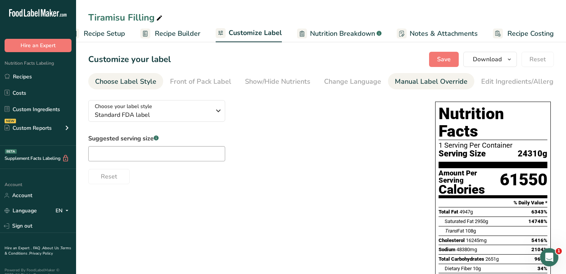
click at [399, 84] on div "Manual Label Override" at bounding box center [430, 81] width 73 height 10
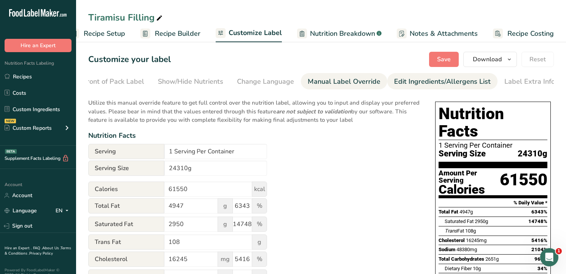
click at [423, 81] on div "Edit Ingredients/Allergens List" at bounding box center [442, 81] width 97 height 10
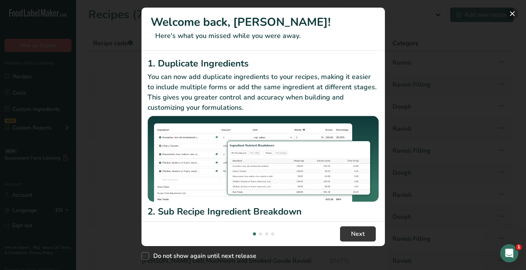
click at [510, 17] on button "New Features" at bounding box center [512, 14] width 12 height 12
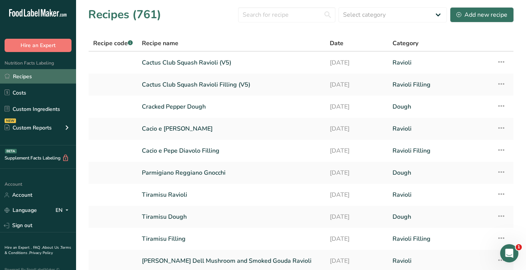
click at [29, 78] on link "Recipes" at bounding box center [38, 76] width 76 height 14
click at [177, 87] on link "Cactus Club Squash Ravioli Filling (V5)" at bounding box center [231, 85] width 179 height 16
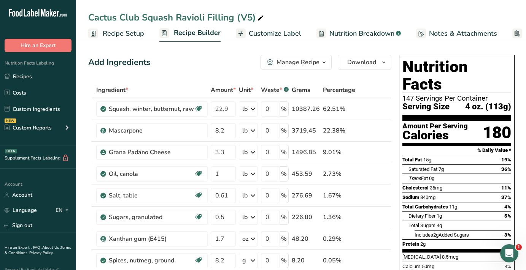
scroll to position [5, 0]
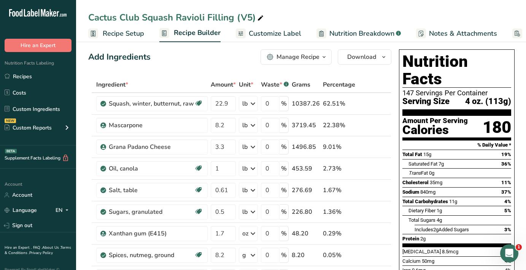
click at [127, 32] on span "Recipe Setup" at bounding box center [123, 34] width 41 height 10
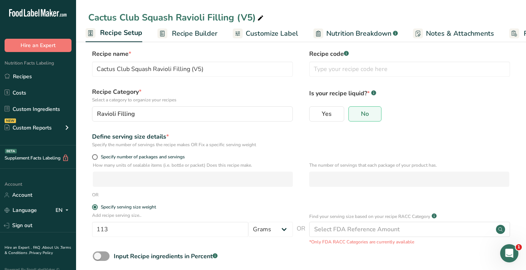
click at [187, 33] on span "Recipe Builder" at bounding box center [195, 34] width 46 height 10
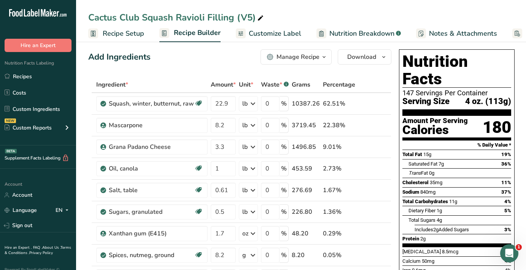
click at [127, 32] on span "Recipe Setup" at bounding box center [123, 34] width 41 height 10
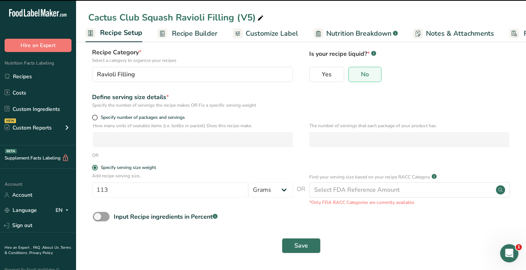
scroll to position [44, 0]
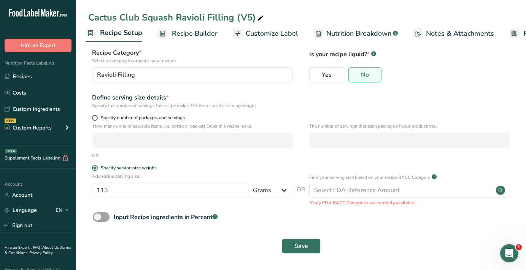
click at [95, 119] on span at bounding box center [95, 118] width 6 height 6
click at [95, 119] on input "Specify number of packages and servings" at bounding box center [94, 118] width 5 height 5
radio input "true"
radio input "false"
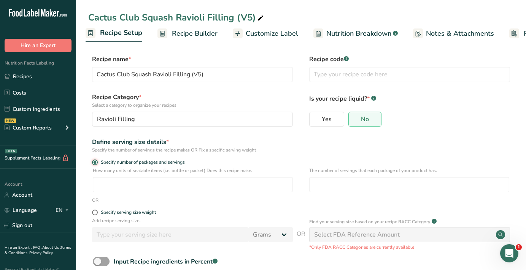
scroll to position [0, 0]
click at [190, 35] on span "Recipe Builder" at bounding box center [195, 34] width 46 height 10
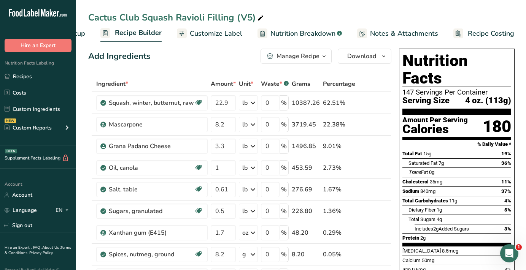
scroll to position [3, 0]
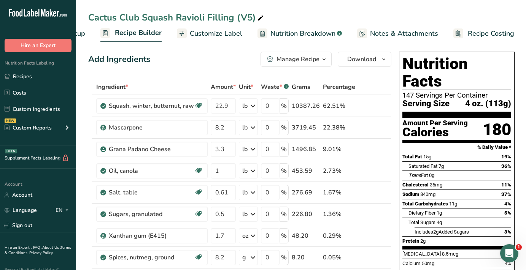
click at [321, 60] on icon "button" at bounding box center [324, 60] width 6 height 10
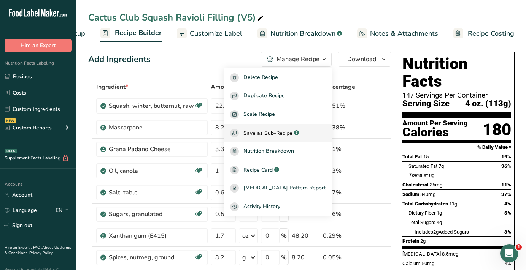
click at [272, 131] on span "Save as Sub-Recipe" at bounding box center [267, 133] width 49 height 8
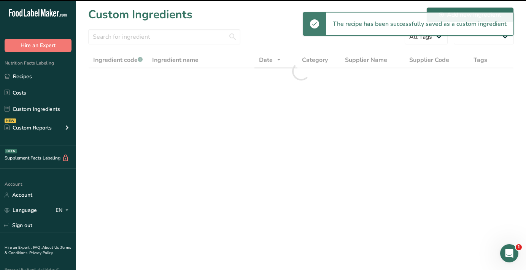
select select "30"
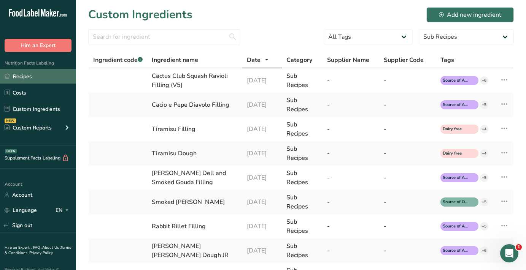
click at [36, 76] on link "Recipes" at bounding box center [38, 76] width 76 height 14
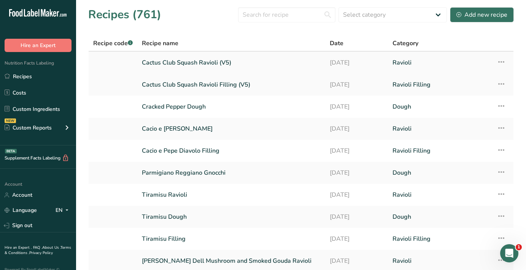
click at [173, 63] on link "Cactus Club Squash Ravioli (V5)" at bounding box center [231, 63] width 179 height 16
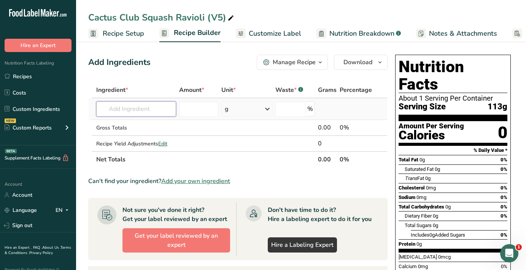
click at [145, 110] on input "text" at bounding box center [136, 108] width 80 height 15
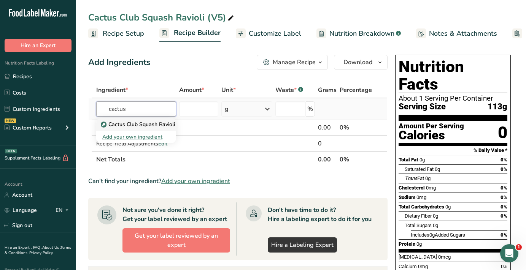
type input "cactus"
click at [149, 125] on p "Cactus Club Squash Ravioli Filling (V5)" at bounding box center [152, 124] width 101 height 8
type input "Cactus Club Squash Ravioli Filling (V5)"
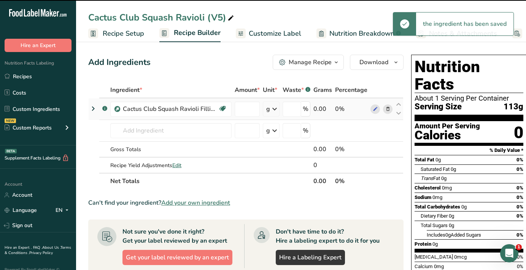
type input "0"
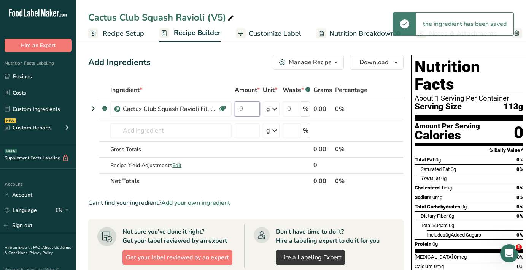
drag, startPoint x: 246, startPoint y: 110, endPoint x: 232, endPoint y: 109, distance: 13.7
click at [232, 109] on tr ".a-a{fill:#347362;}.b-a{fill:#fff;} Cactus Club Squash Ravioli Filling (V5) Sou…" at bounding box center [246, 109] width 314 height 22
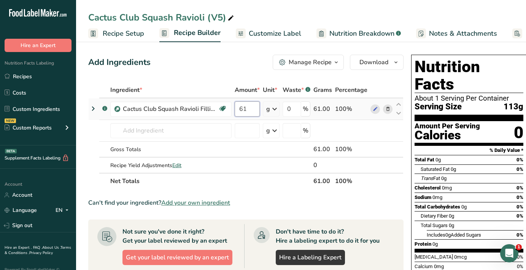
type input "61"
click at [272, 109] on div "Ingredient * Amount * Unit * Waste * .a-a{fill:#347362;}.b-a{fill:#fff;} Grams …" at bounding box center [245, 135] width 315 height 107
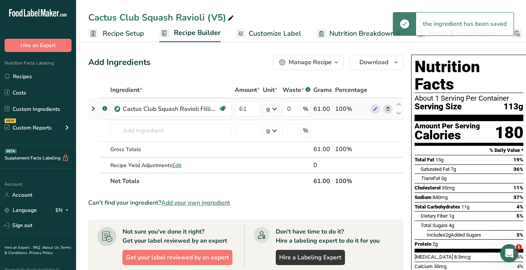
click at [272, 109] on icon at bounding box center [274, 109] width 9 height 14
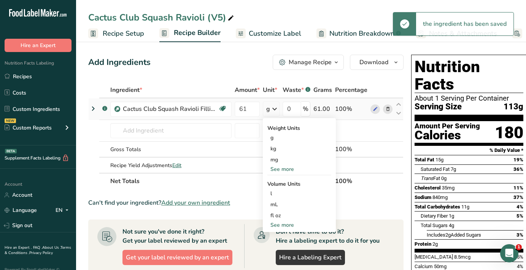
click at [279, 170] on div "See more" at bounding box center [299, 169] width 64 height 8
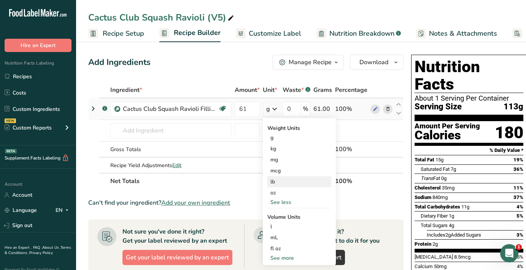
click at [275, 182] on div "lb" at bounding box center [299, 181] width 64 height 11
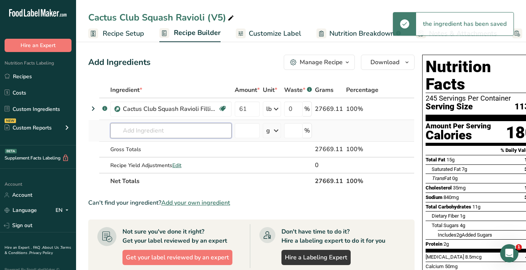
click at [145, 127] on input "text" at bounding box center [170, 130] width 121 height 15
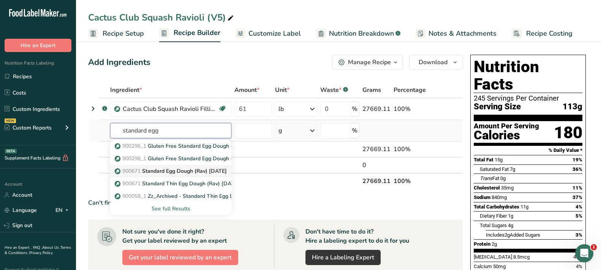
type input "standard egg"
click at [200, 170] on p "900671 Standard Egg Dough (Rav) 12.29.16" at bounding box center [171, 171] width 111 height 8
type input "Standard Egg Dough (Rav) 12.29.16"
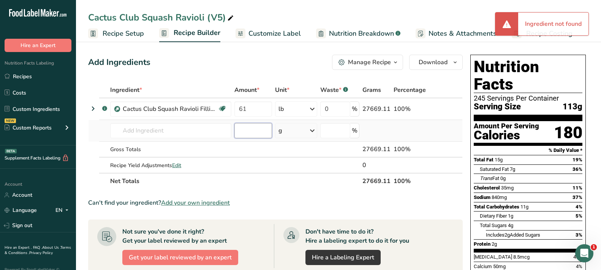
click at [257, 130] on input "number" at bounding box center [253, 130] width 38 height 15
type input "39"
click at [299, 132] on div "g" at bounding box center [296, 130] width 42 height 15
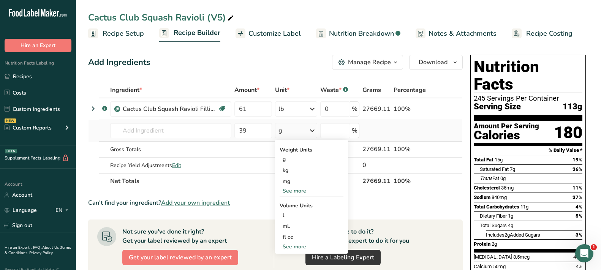
click at [291, 192] on div "See more" at bounding box center [312, 191] width 64 height 8
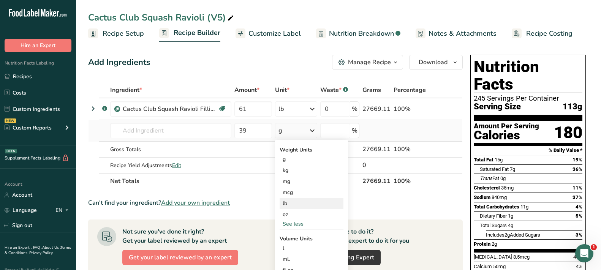
click at [290, 203] on div "lb" at bounding box center [312, 203] width 64 height 11
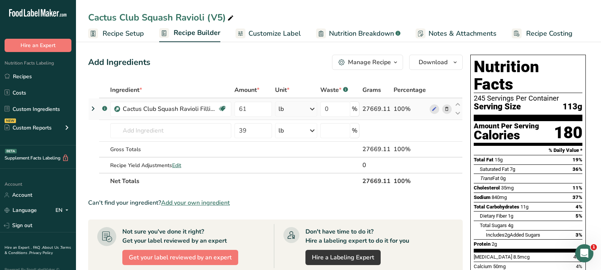
click at [442, 113] on div at bounding box center [441, 110] width 22 height 10
click at [439, 143] on td at bounding box center [440, 150] width 25 height 16
click at [187, 134] on input "text" at bounding box center [170, 130] width 121 height 15
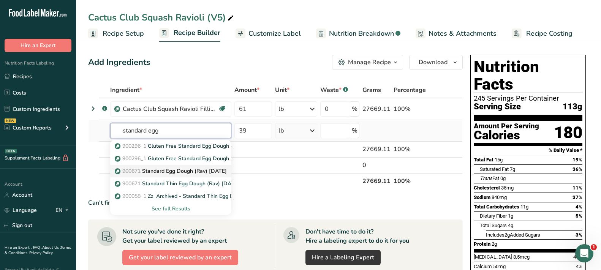
type input "standard egg"
click at [180, 172] on p "900671 Standard Egg Dough (Rav) 12.29.16" at bounding box center [171, 171] width 111 height 8
type input "Standard Egg Dough (Rav) 12.29.16"
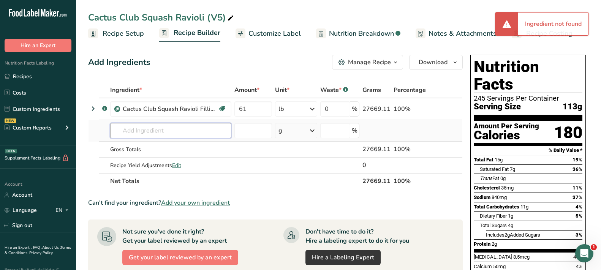
click at [165, 131] on input "text" at bounding box center [170, 130] width 121 height 15
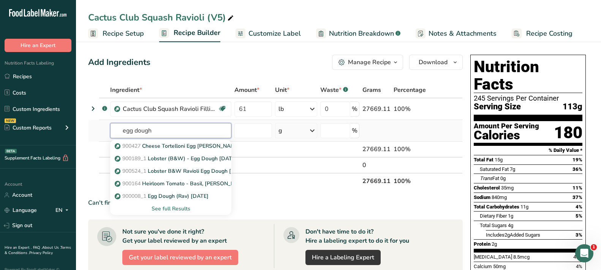
type input "egg dough"
click at [168, 208] on div "See full Results" at bounding box center [170, 209] width 109 height 8
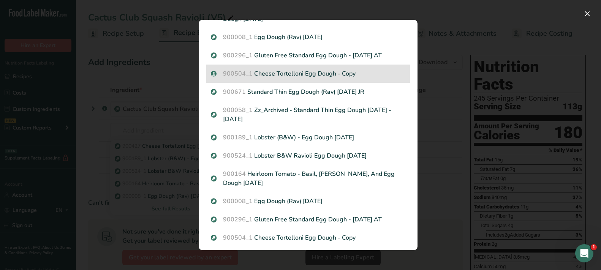
scroll to position [97, 0]
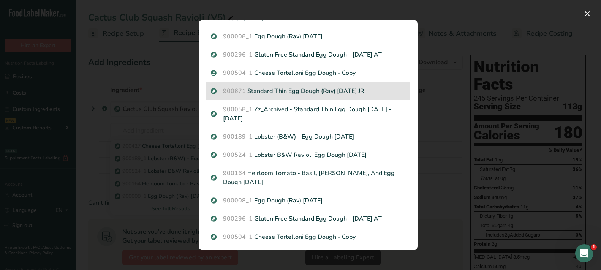
click at [282, 92] on p "900671 Standard Thin Egg Dough (Rav) 10/2/24 JR" at bounding box center [308, 91] width 195 height 9
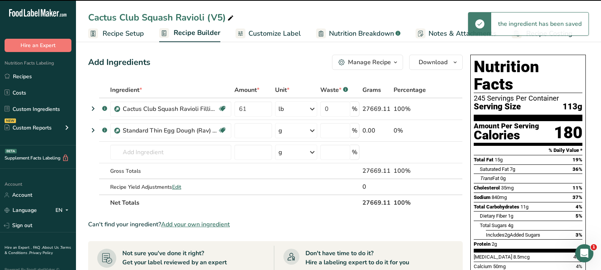
type input "0"
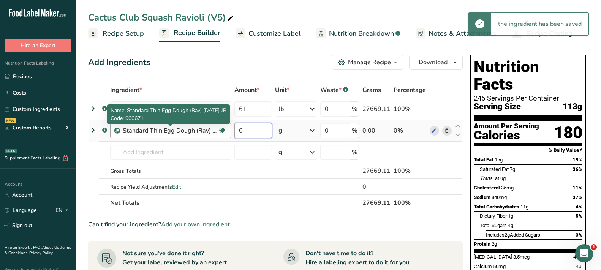
drag, startPoint x: 252, startPoint y: 130, endPoint x: 217, endPoint y: 130, distance: 35.0
click at [217, 130] on tr ".a-a{fill:#347362;}.b-a{fill:#fff;} Standard Thin Egg Dough (Rav) 10/2/24 JR So…" at bounding box center [276, 131] width 374 height 22
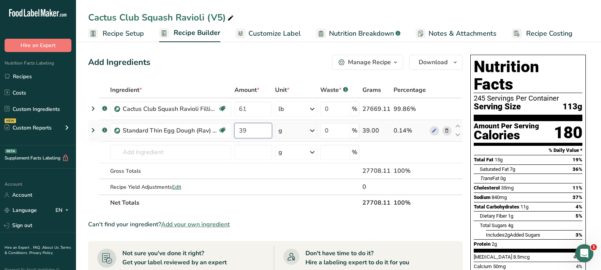
type input "39"
click at [304, 131] on div "Ingredient * Amount * Unit * Waste * .a-a{fill:#347362;}.b-a{fill:#fff;} Grams …" at bounding box center [275, 146] width 375 height 129
click at [306, 130] on div "g" at bounding box center [296, 130] width 42 height 15
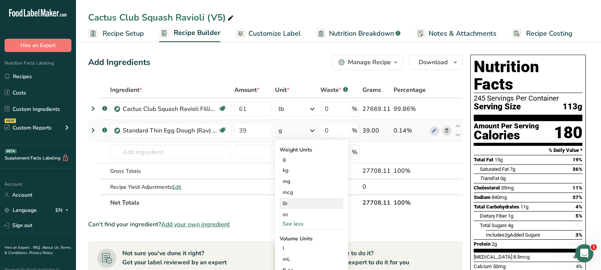
click at [289, 203] on div "lb" at bounding box center [312, 203] width 64 height 11
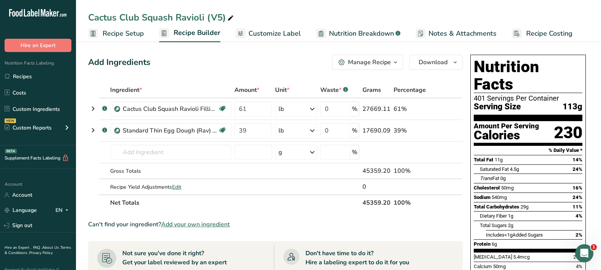
click at [258, 37] on span "Customize Label" at bounding box center [275, 34] width 52 height 10
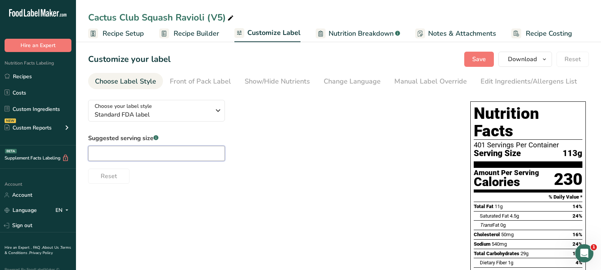
click at [127, 157] on input "text" at bounding box center [156, 153] width 137 height 15
type input "4 oz"
click at [141, 116] on span "Standard FDA label" at bounding box center [153, 114] width 116 height 9
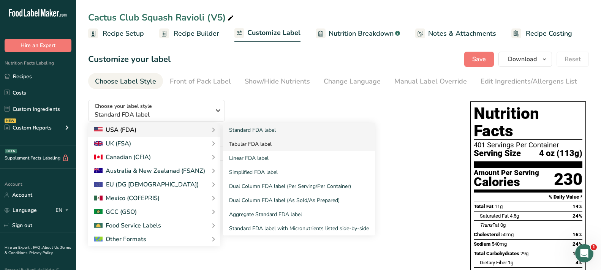
click at [255, 147] on link "Tabular FDA label" at bounding box center [299, 144] width 152 height 14
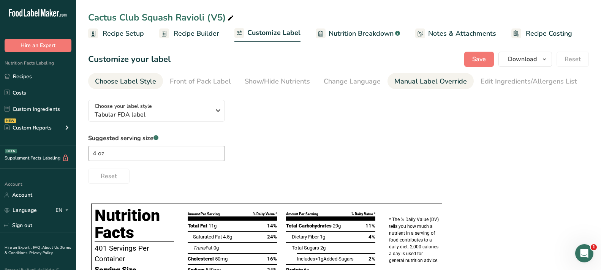
click at [417, 84] on div "Manual Label Override" at bounding box center [430, 81] width 73 height 10
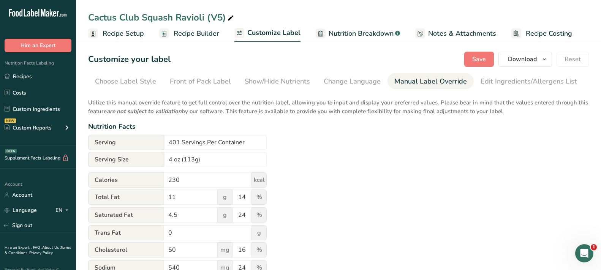
scroll to position [0, 51]
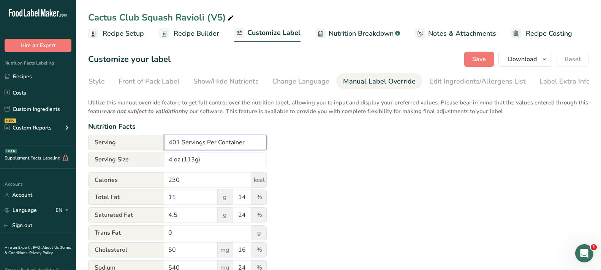
click at [179, 145] on input "401 Servings Per Container" at bounding box center [215, 142] width 103 height 15
type input "40 Servings Per Container"
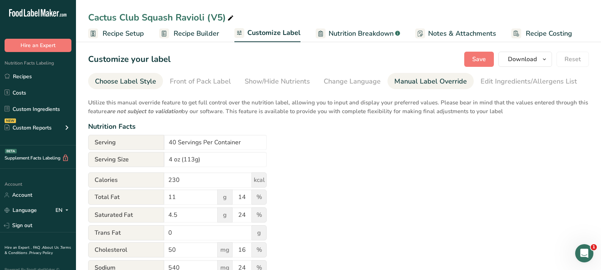
scroll to position [0, 0]
click at [141, 84] on div "Choose Label Style" at bounding box center [125, 81] width 61 height 10
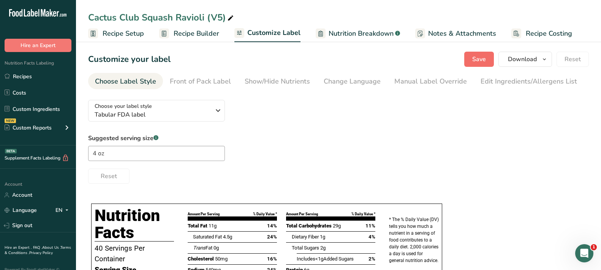
click at [480, 63] on span "Save" at bounding box center [479, 59] width 14 height 9
click at [525, 60] on span "Download" at bounding box center [522, 59] width 29 height 9
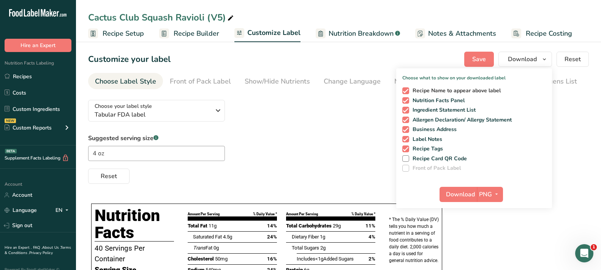
click at [409, 91] on span at bounding box center [405, 90] width 7 height 7
click at [407, 91] on input "Recipe Name to appear above label" at bounding box center [404, 90] width 5 height 5
checkbox input "false"
click at [405, 110] on span at bounding box center [405, 110] width 7 height 7
click at [405, 110] on input "Ingredient Statement List" at bounding box center [404, 110] width 5 height 5
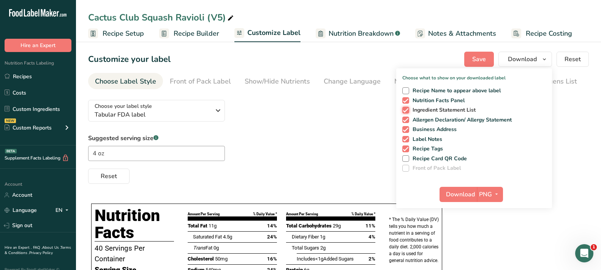
checkbox input "false"
click at [405, 119] on span at bounding box center [405, 120] width 7 height 7
click at [405, 119] on input "Allergen Declaration/ Allergy Statement" at bounding box center [404, 119] width 5 height 5
checkbox input "false"
click at [406, 129] on span at bounding box center [405, 129] width 7 height 7
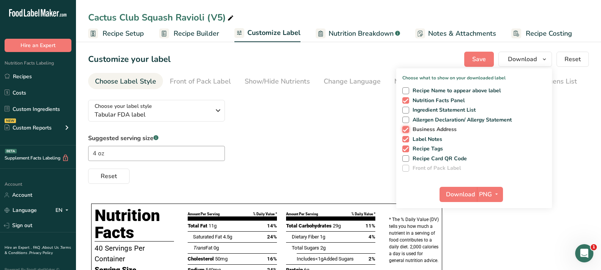
click at [406, 129] on input "Business Address" at bounding box center [404, 129] width 5 height 5
checkbox input "false"
click at [406, 139] on span at bounding box center [405, 139] width 7 height 7
click at [406, 139] on input "Label Notes" at bounding box center [404, 139] width 5 height 5
checkbox input "false"
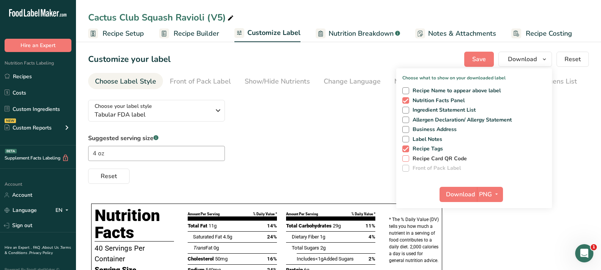
click at [406, 149] on span at bounding box center [405, 149] width 7 height 7
click at [406, 149] on input "Recipe Tags" at bounding box center [404, 148] width 5 height 5
checkbox input "false"
click at [493, 192] on span "button" at bounding box center [496, 194] width 9 height 9
click at [492, 208] on link "PNG" at bounding box center [491, 210] width 24 height 13
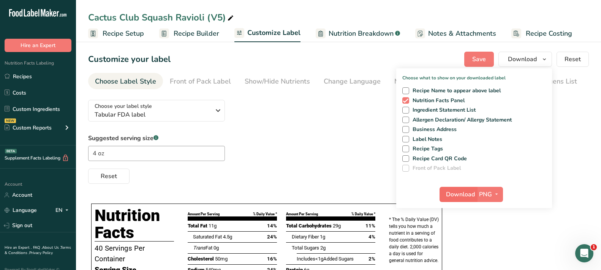
click at [460, 192] on span "Download" at bounding box center [460, 194] width 29 height 9
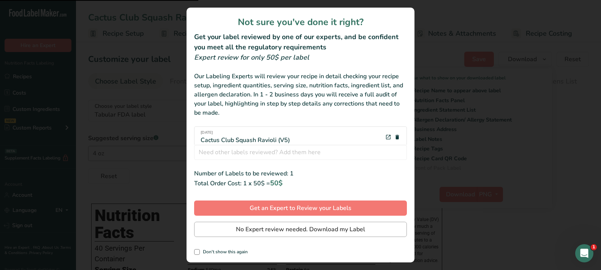
click at [269, 228] on span "No Expert review needed. Download my Label" at bounding box center [300, 229] width 129 height 9
